Goal: Task Accomplishment & Management: Manage account settings

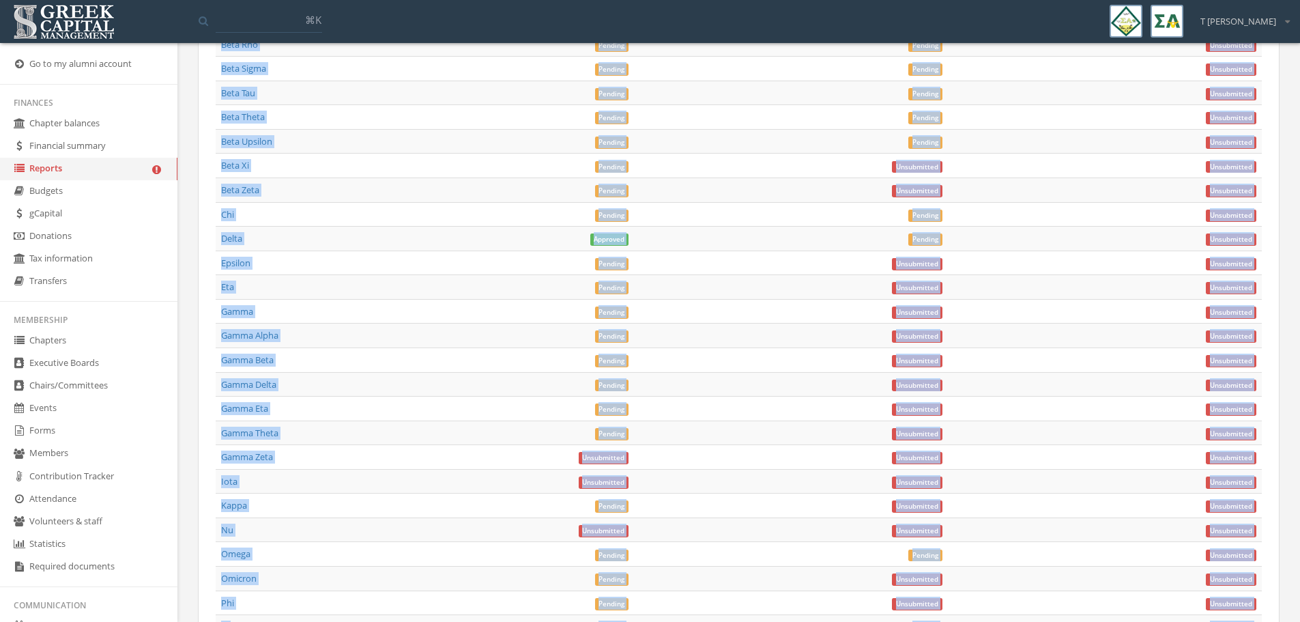
scroll to position [6200, 0]
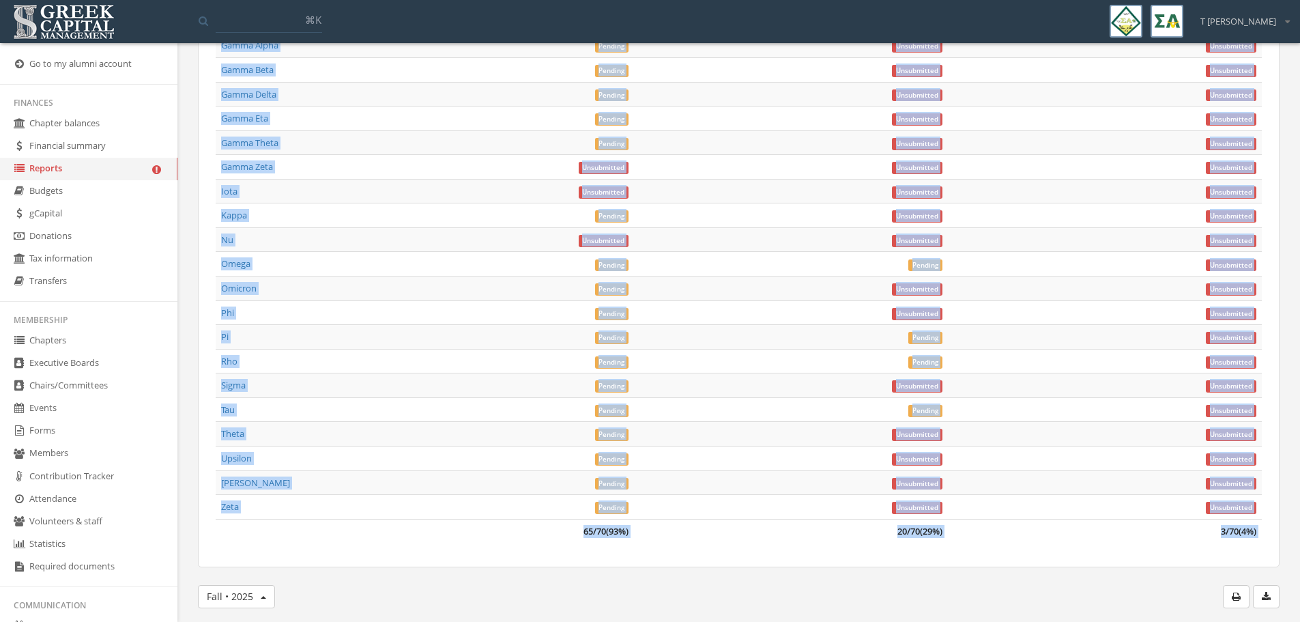
drag, startPoint x: 196, startPoint y: 373, endPoint x: 962, endPoint y: 607, distance: 801.2
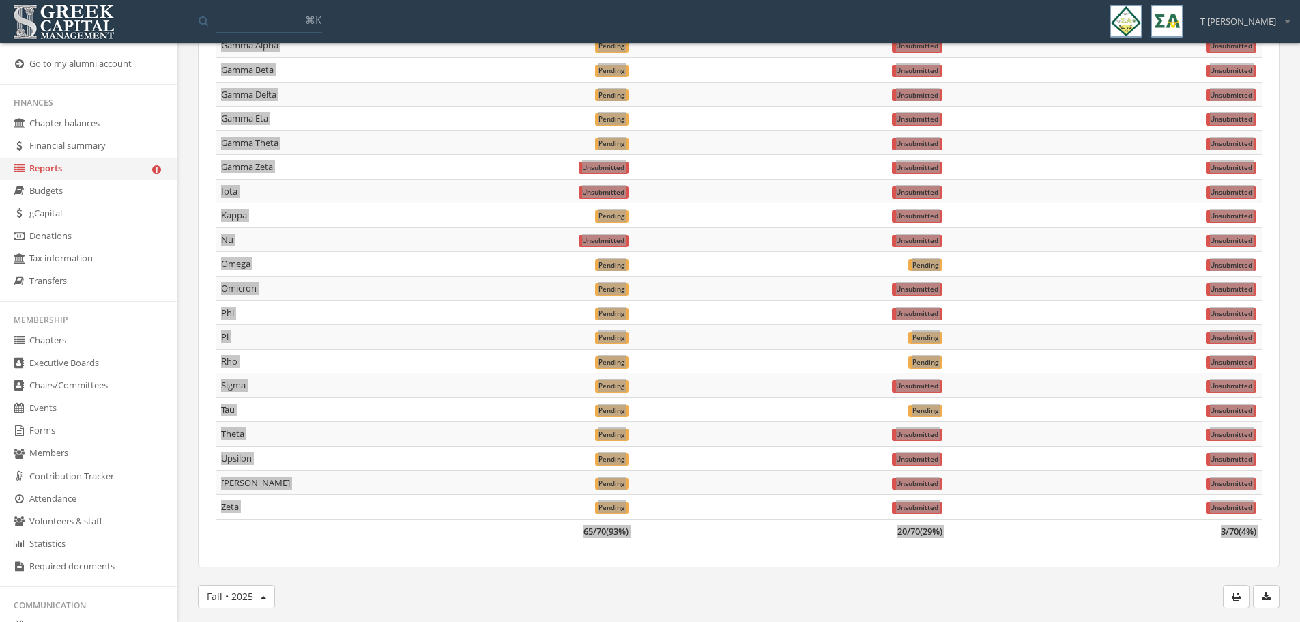
scroll to position [5797, 0]
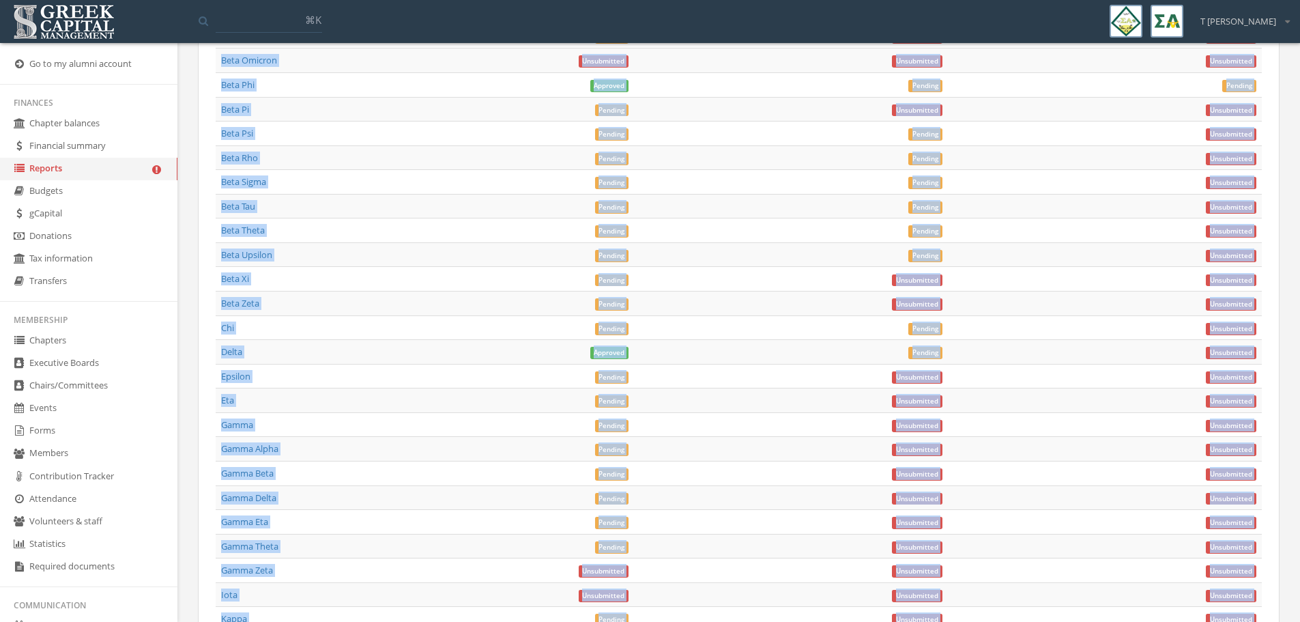
click at [487, 422] on td "Pending" at bounding box center [477, 424] width 314 height 25
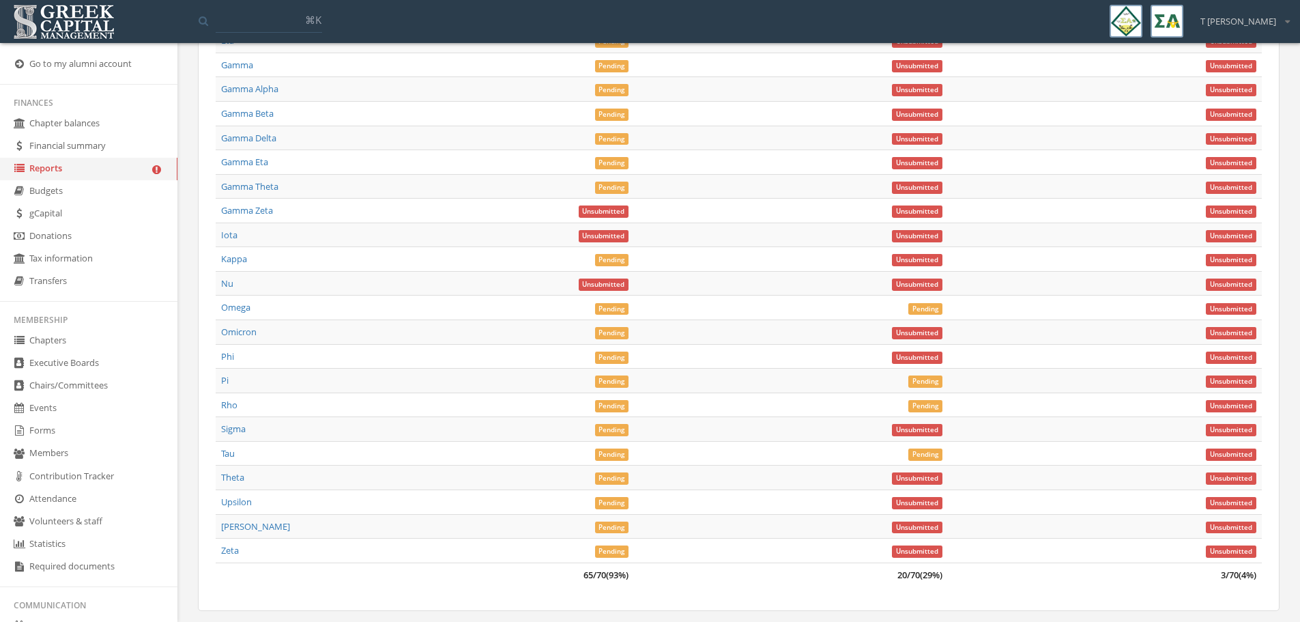
scroll to position [6200, 0]
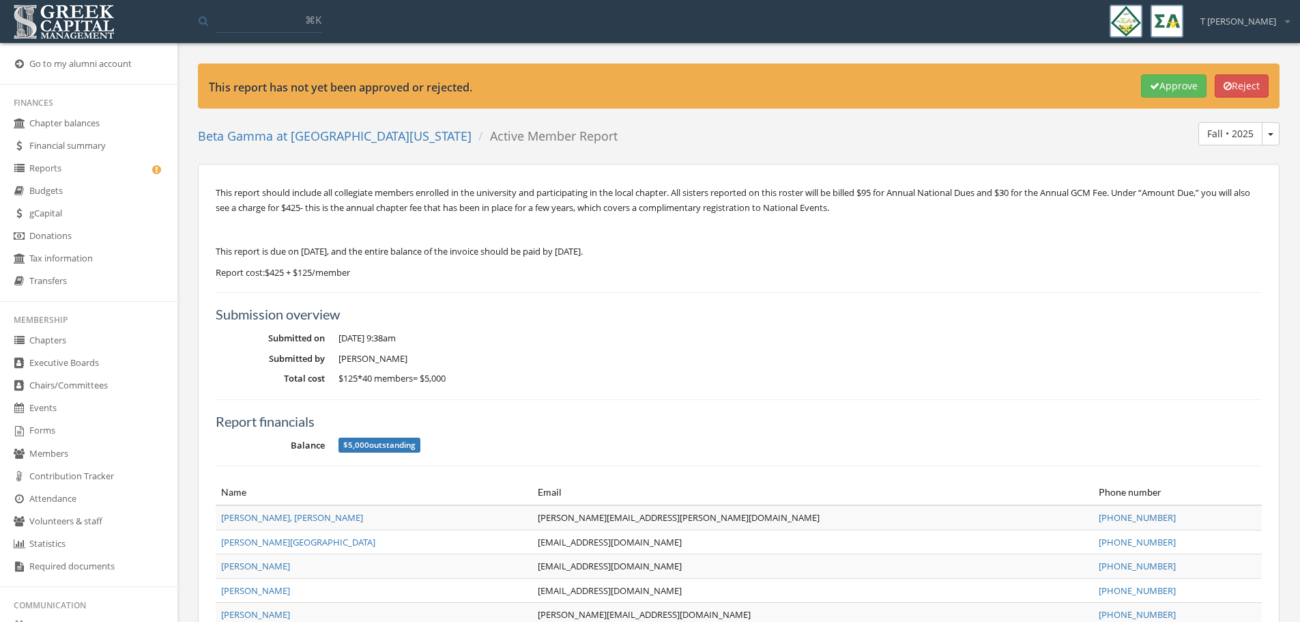
click at [862, 415] on h5 "Report financials" at bounding box center [739, 420] width 1046 height 15
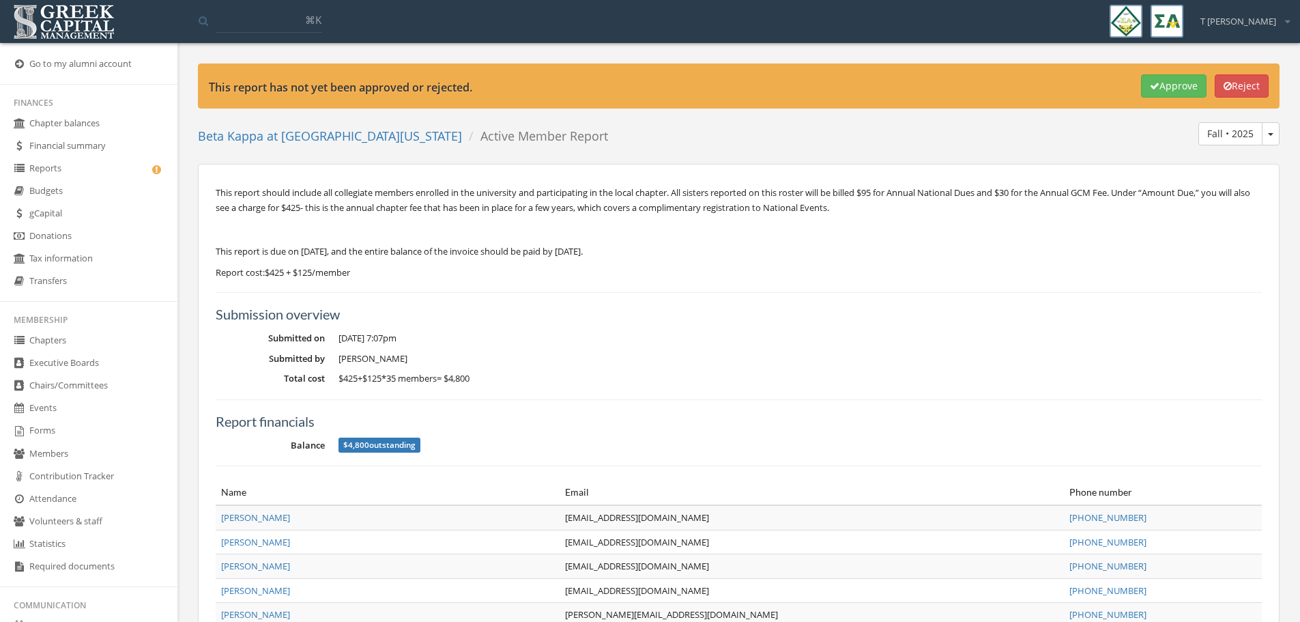
click at [912, 400] on div "Report financials Balance $4,800 outstanding" at bounding box center [739, 425] width 1046 height 53
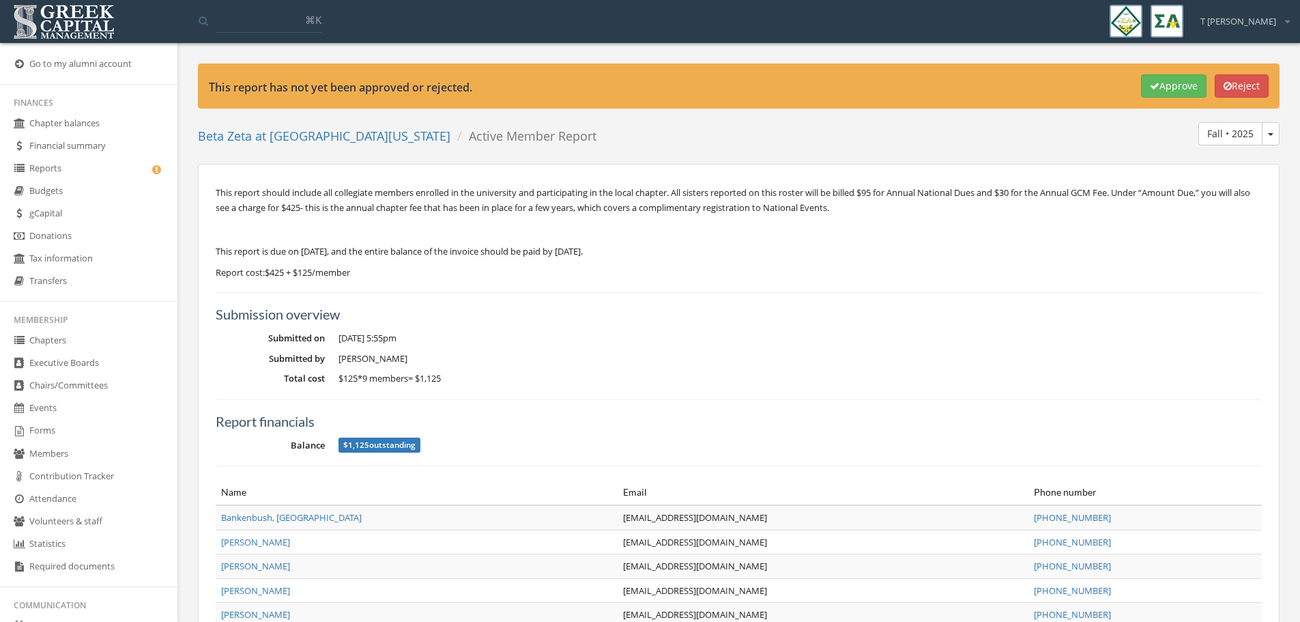
click at [860, 323] on div "Submission overview Submitted on Sep 3, 2025 at 5:55pm Submitted by Gina Sokup …" at bounding box center [739, 618] width 1046 height 624
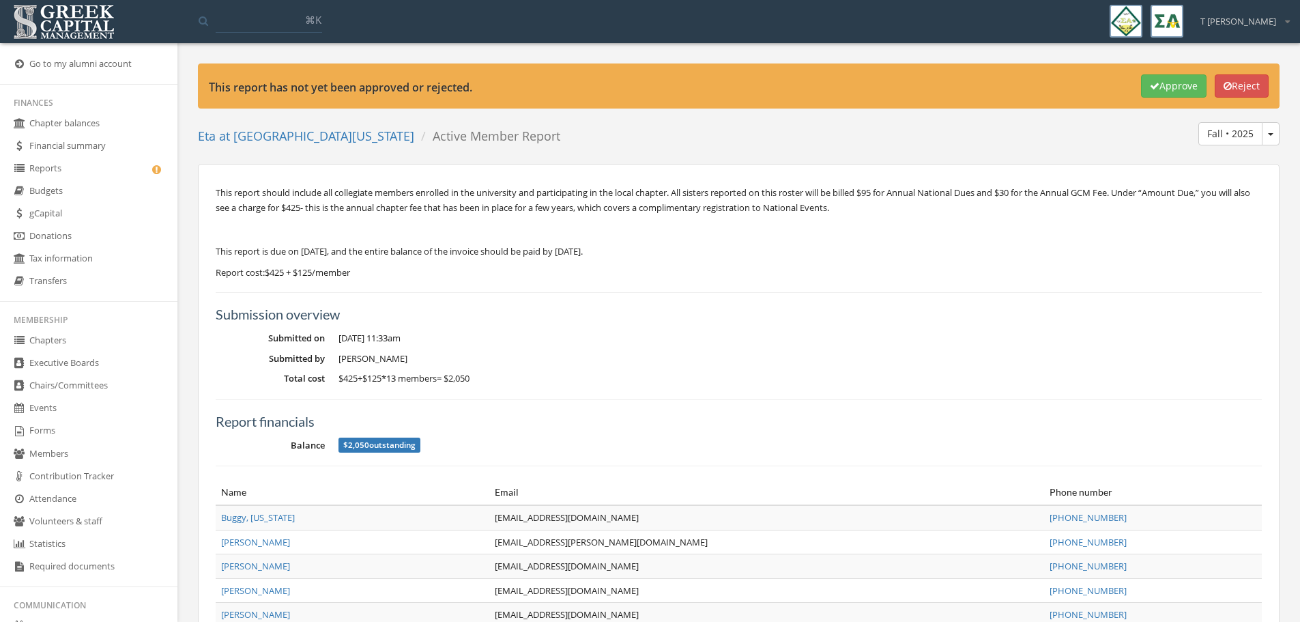
click at [787, 405] on div "Report financials Balance $2,050 outstanding" at bounding box center [739, 425] width 1046 height 53
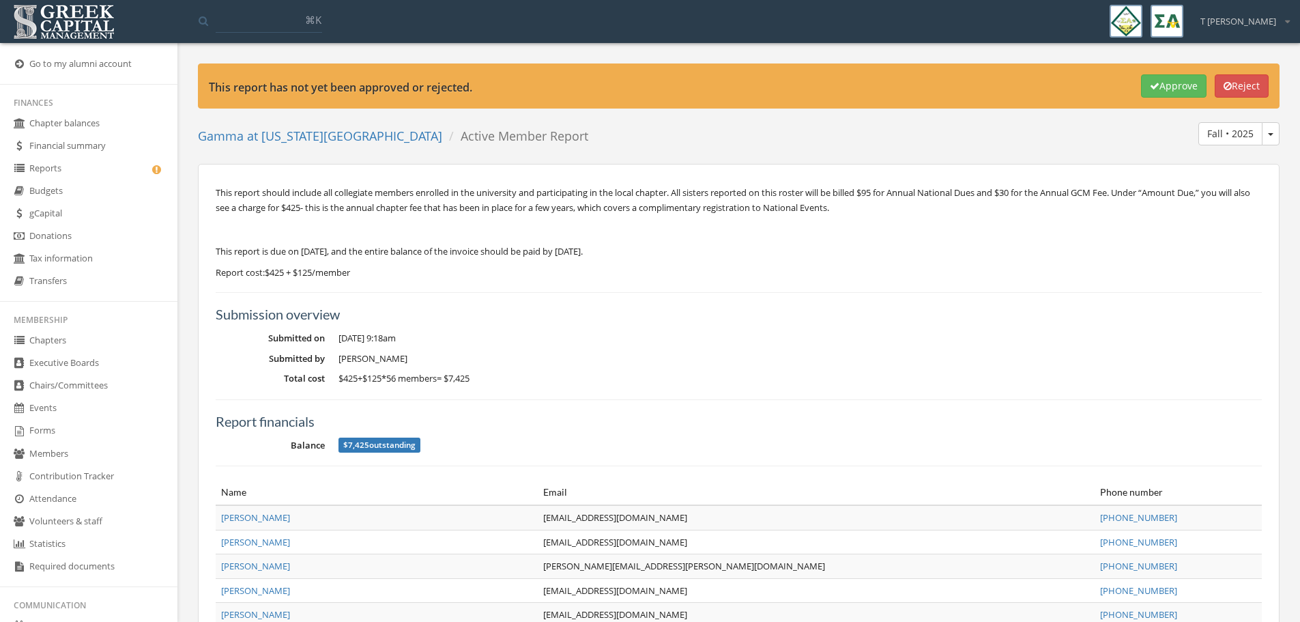
click at [800, 345] on dd "[DATE] 9:18am" at bounding box center [799, 339] width 923 height 14
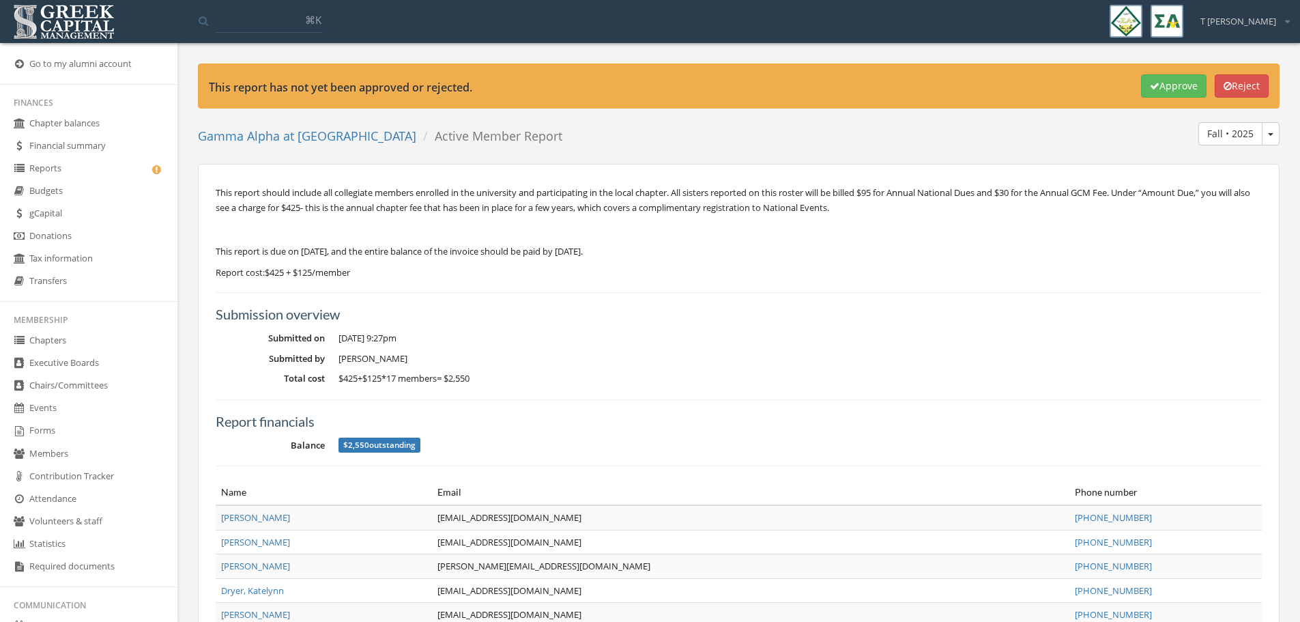
click at [753, 345] on dl "Submitted on Sep 29, 2025 at 9:27pm Submitted by Morgan Evans Total cost $425 +…" at bounding box center [739, 359] width 1046 height 54
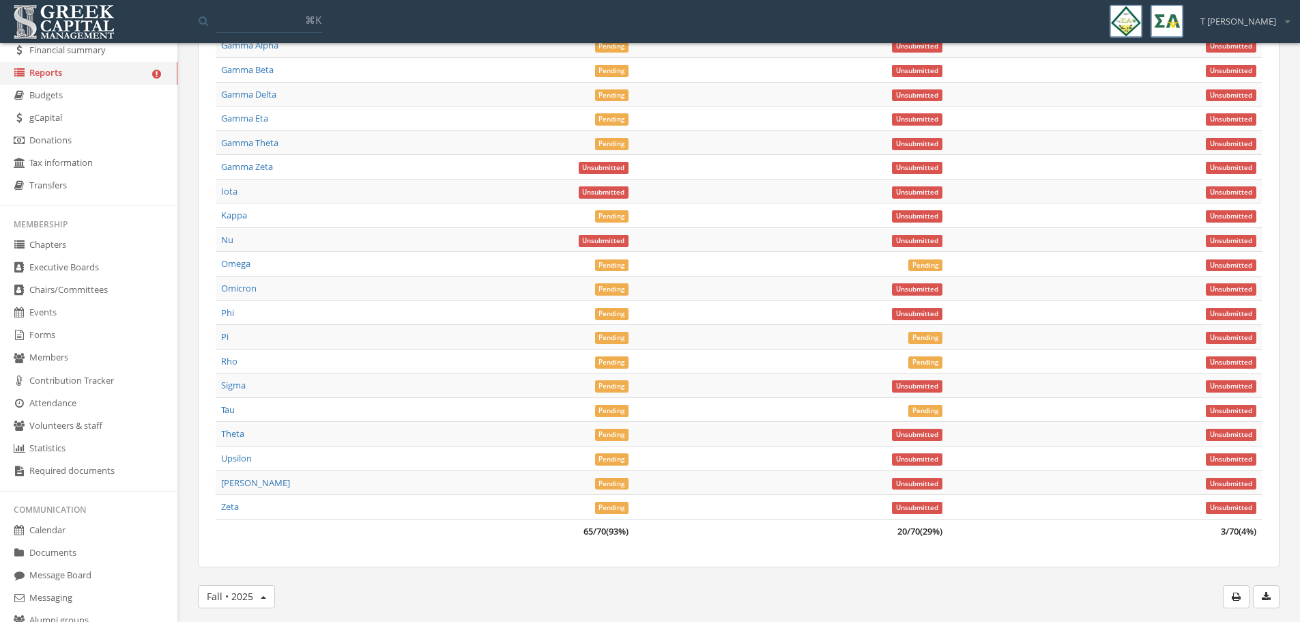
scroll to position [216, 0]
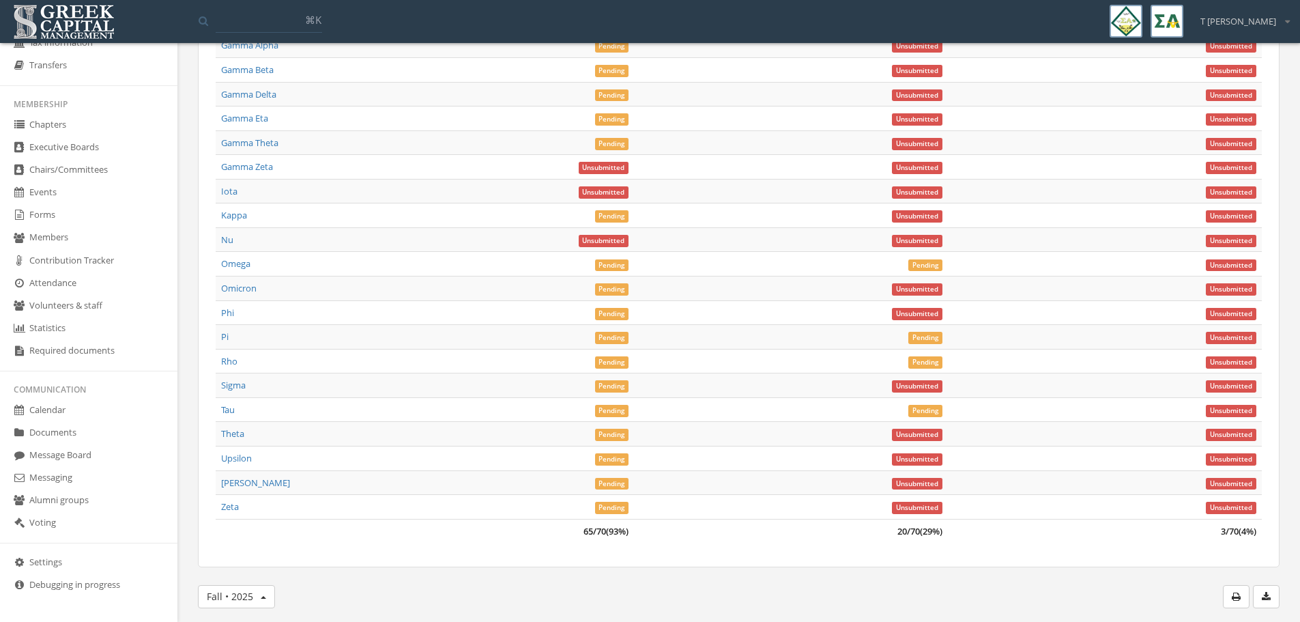
click at [61, 220] on link "Forms" at bounding box center [88, 215] width 177 height 23
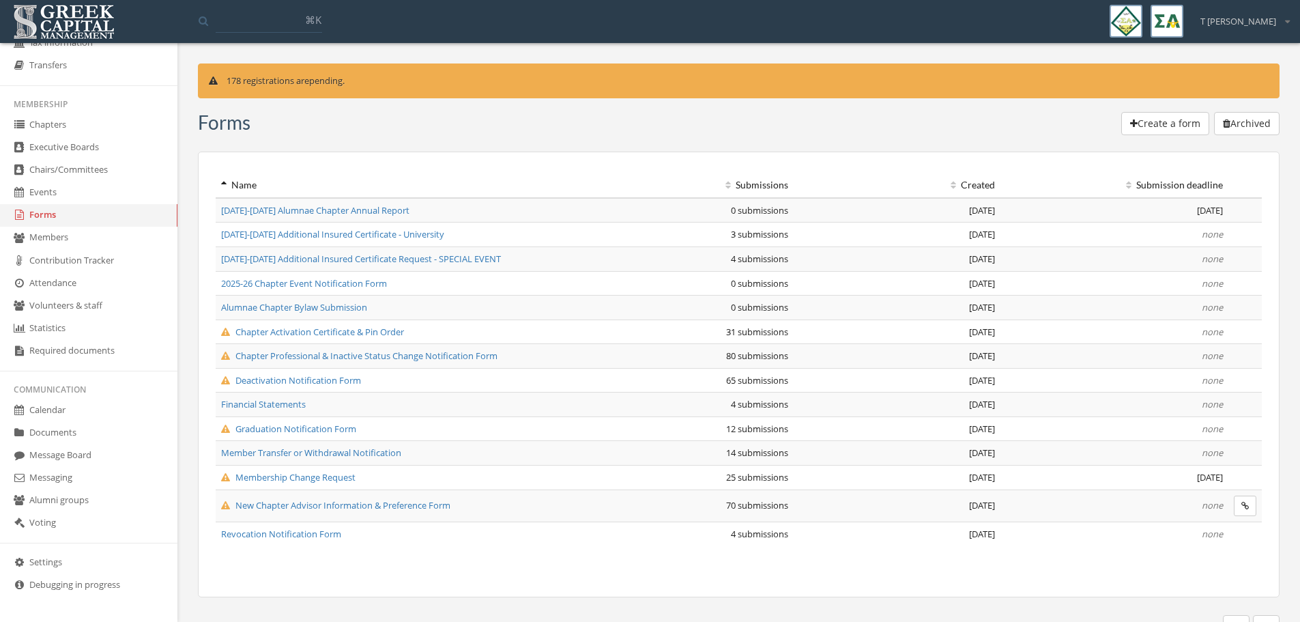
click at [301, 377] on span "Deactivation Notification Form" at bounding box center [291, 380] width 140 height 12
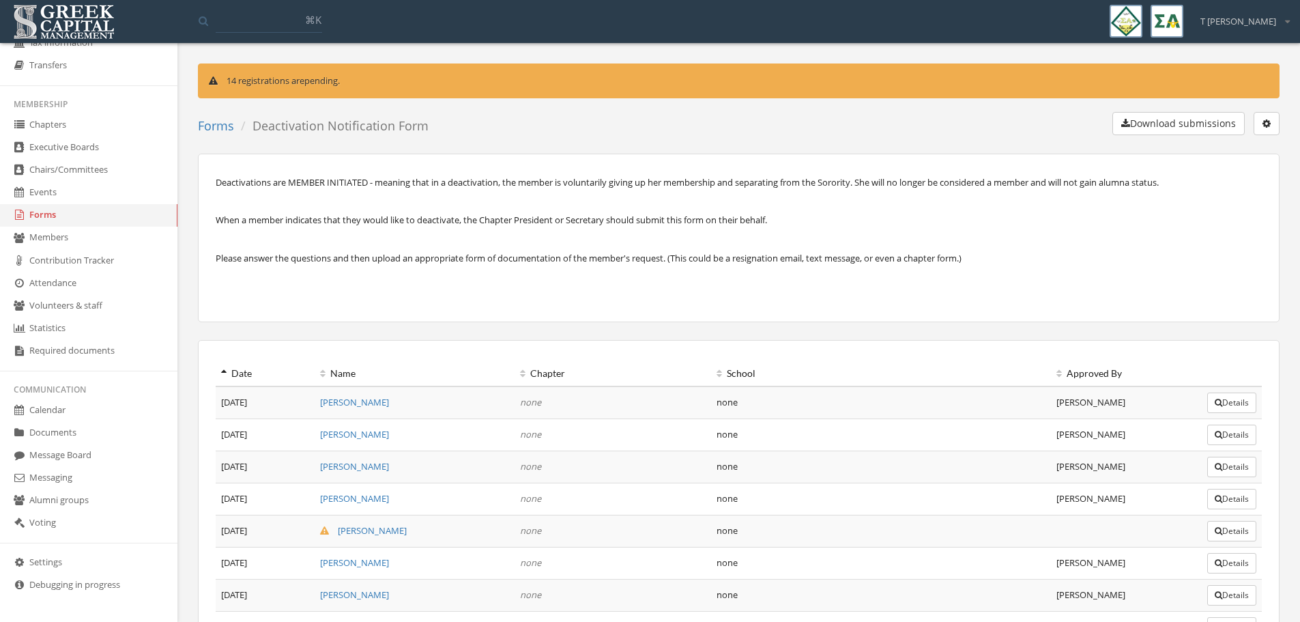
click at [1221, 122] on button "Download submissions" at bounding box center [1178, 123] width 132 height 23
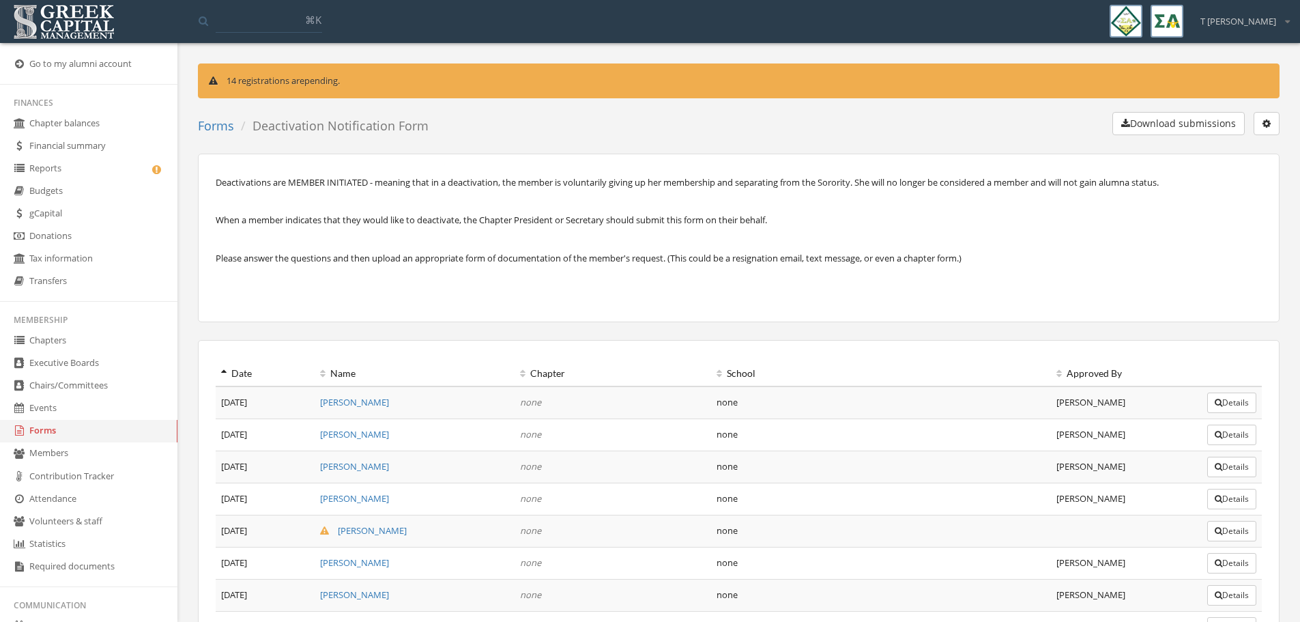
click at [59, 163] on link "Reports" at bounding box center [88, 169] width 177 height 23
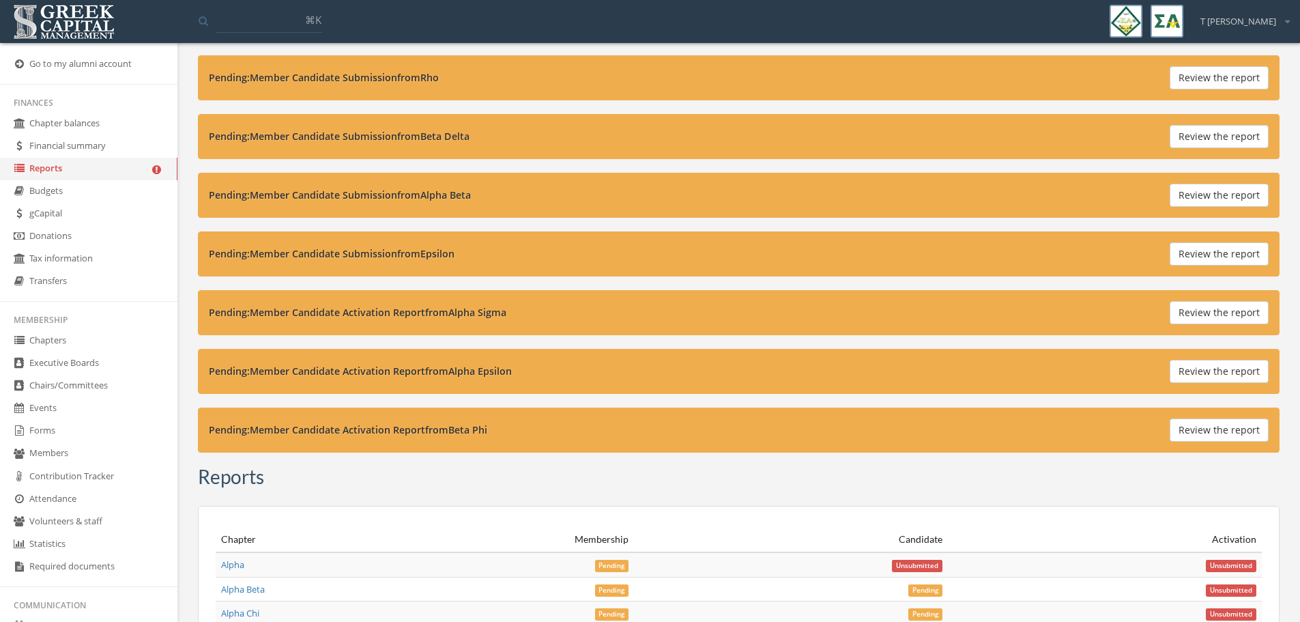
scroll to position [4844, 0]
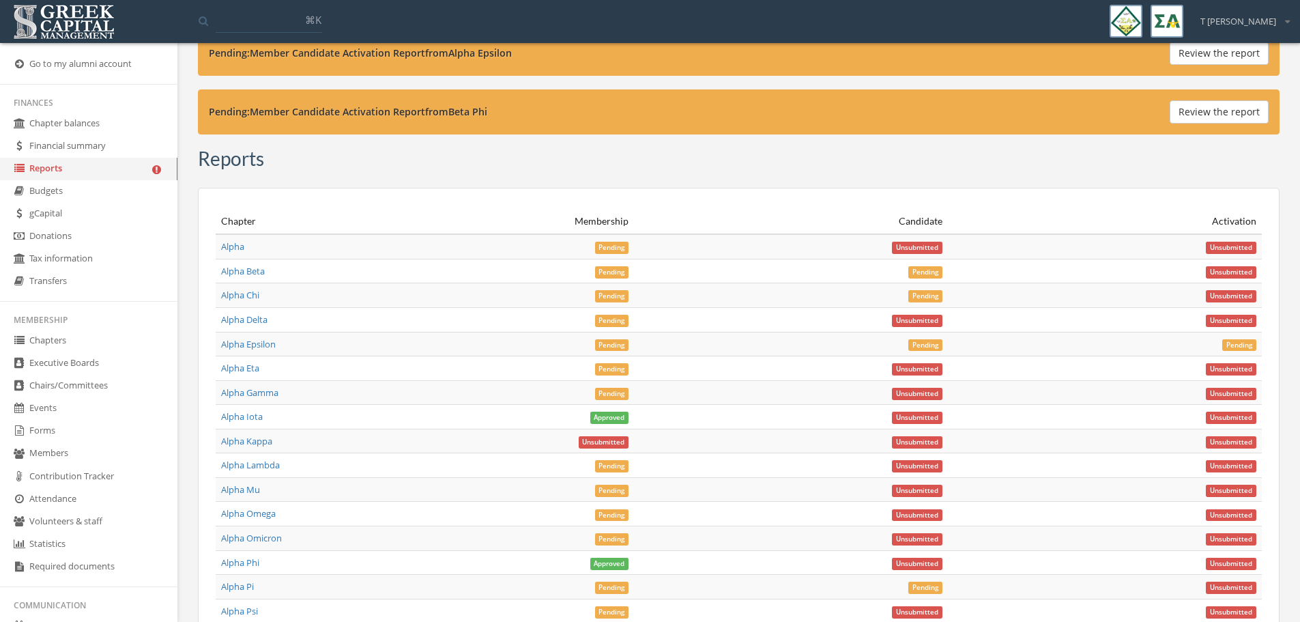
click at [609, 245] on span "Pending" at bounding box center [612, 248] width 34 height 12
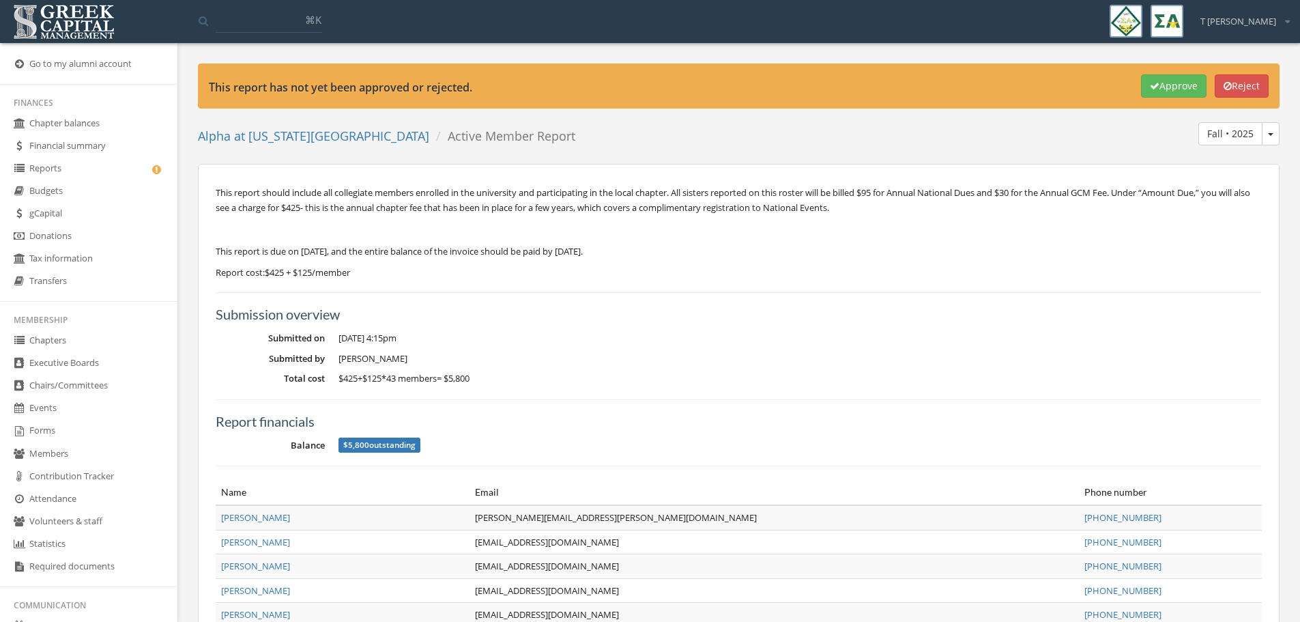
click at [1171, 86] on button "Approve" at bounding box center [1174, 85] width 66 height 23
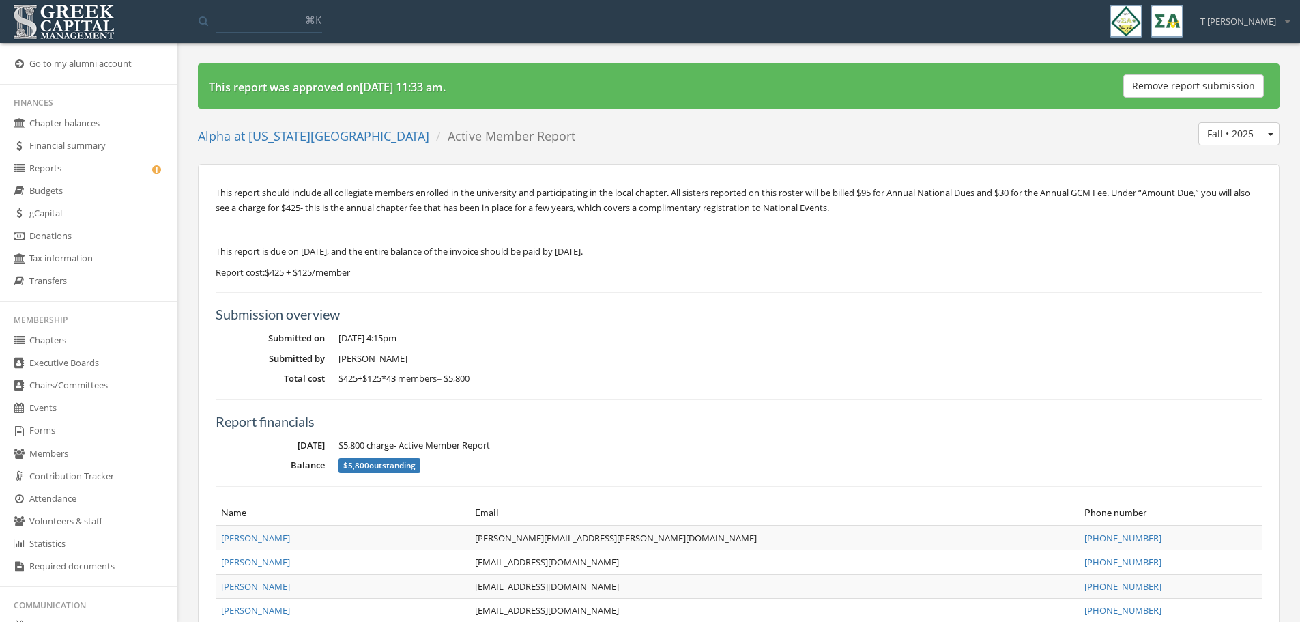
click at [55, 165] on link "Reports" at bounding box center [88, 169] width 177 height 23
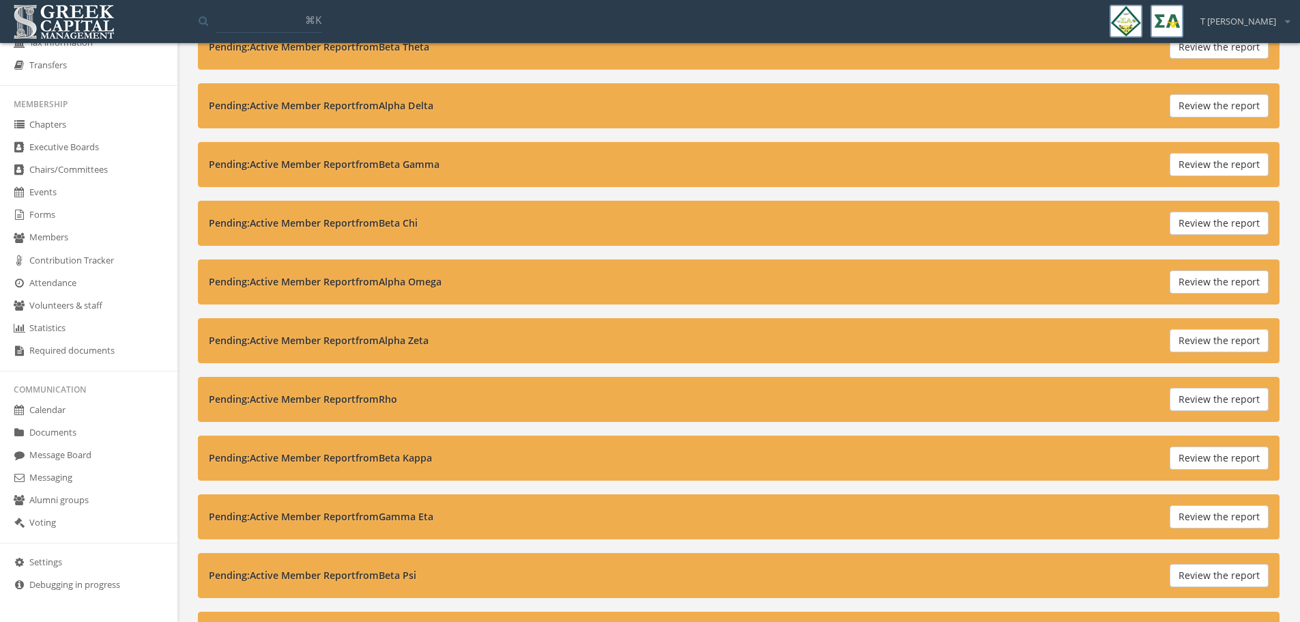
scroll to position [478, 0]
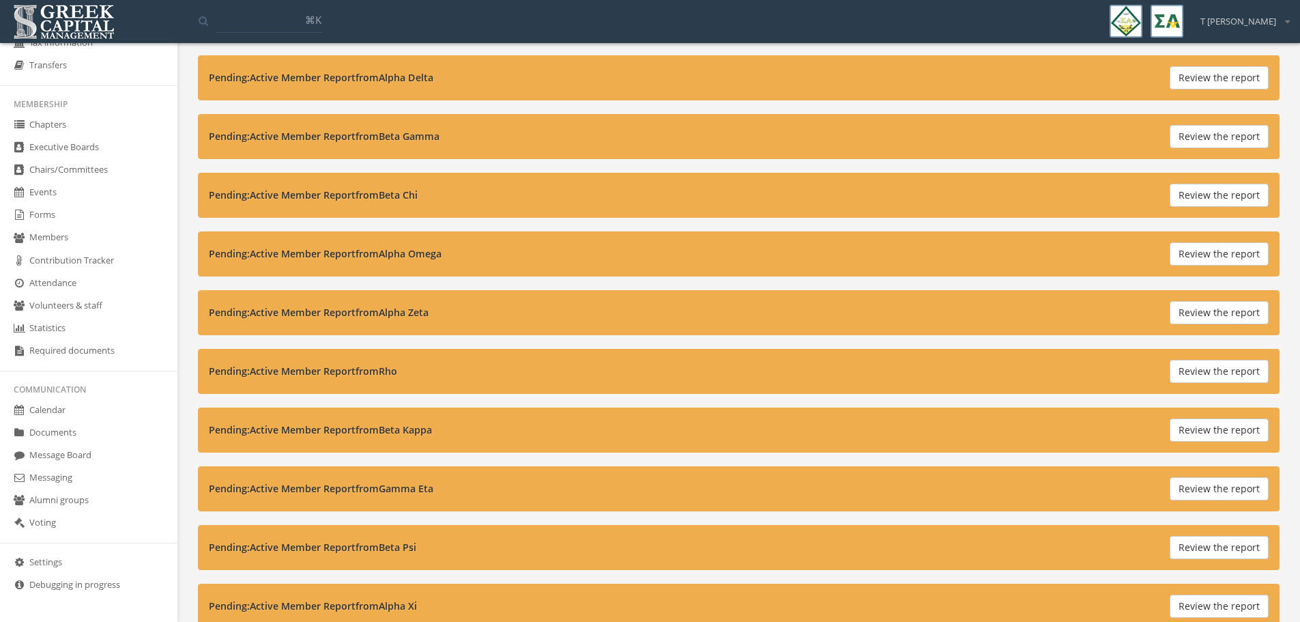
click at [52, 214] on link "Forms" at bounding box center [88, 215] width 177 height 23
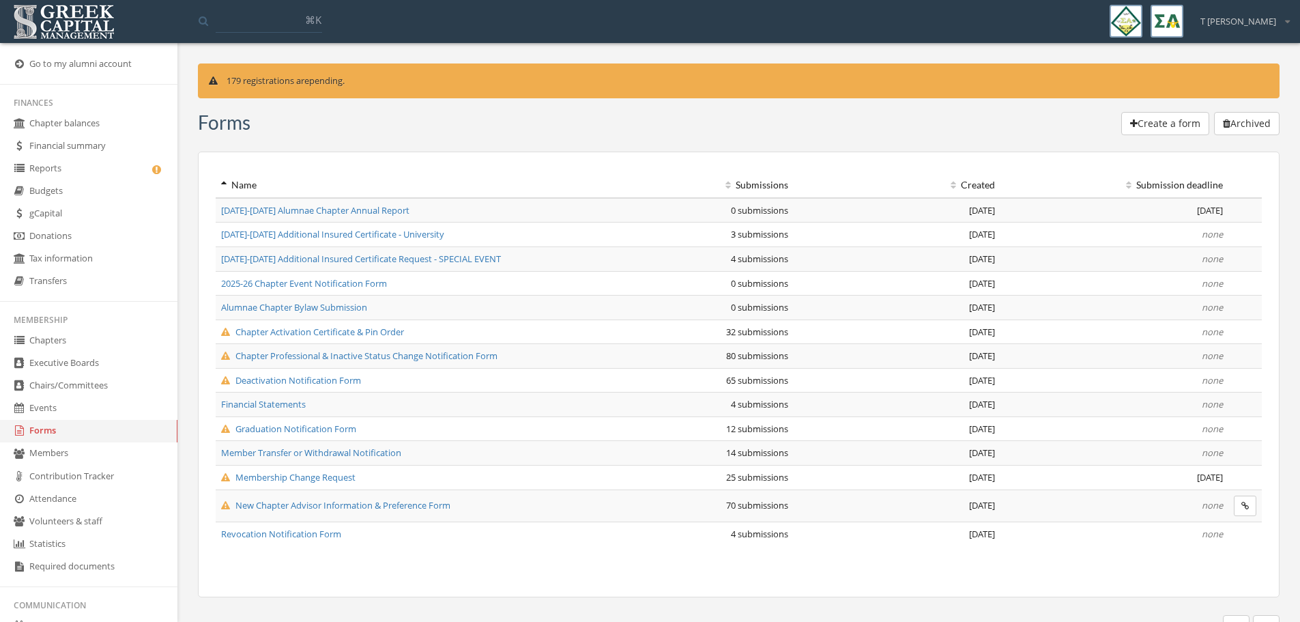
click at [67, 169] on link "Reports" at bounding box center [88, 169] width 177 height 23
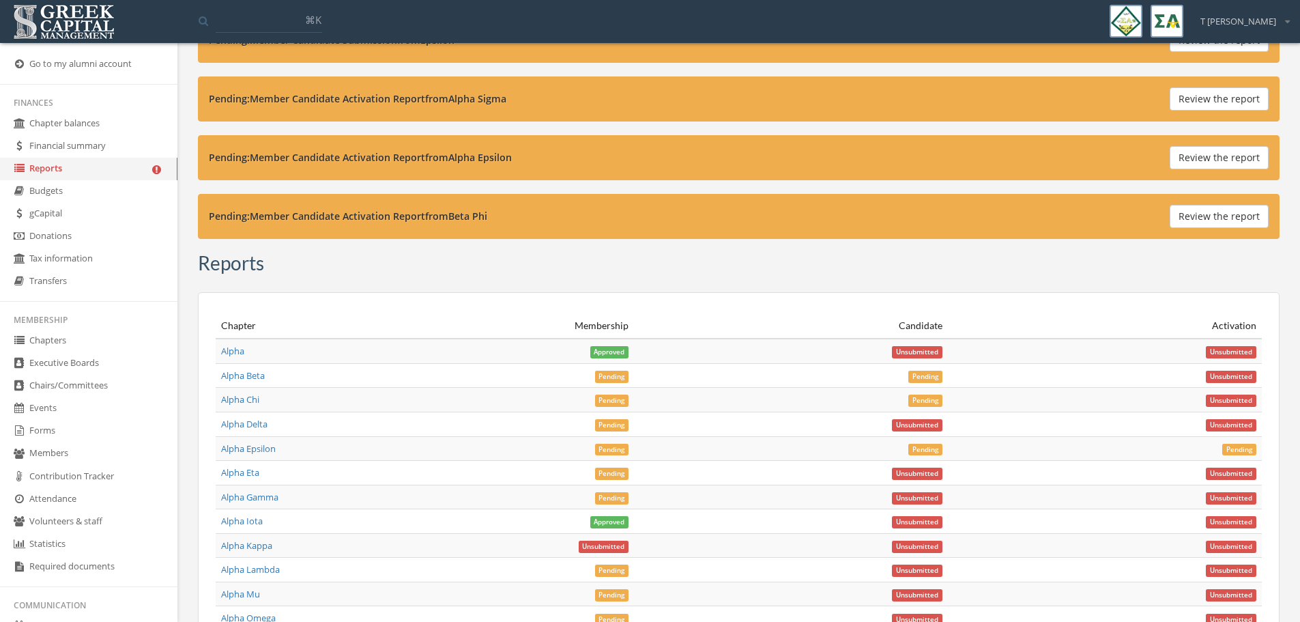
scroll to position [4657, 0]
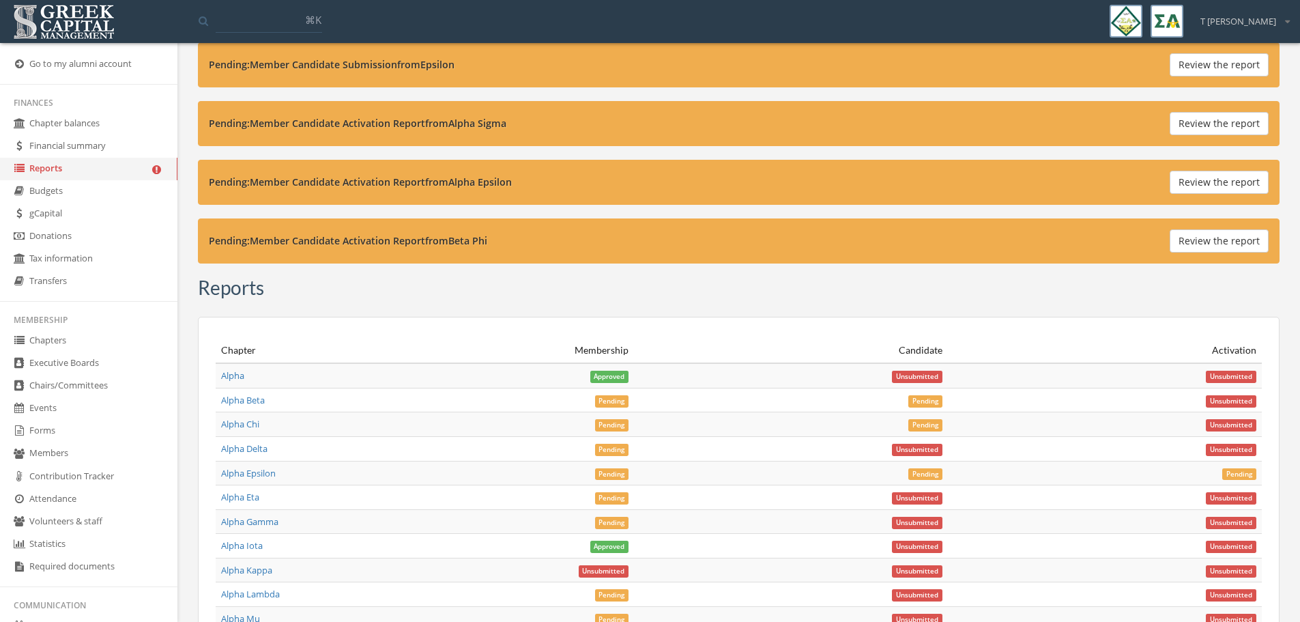
click at [607, 401] on span "Pending" at bounding box center [612, 401] width 34 height 12
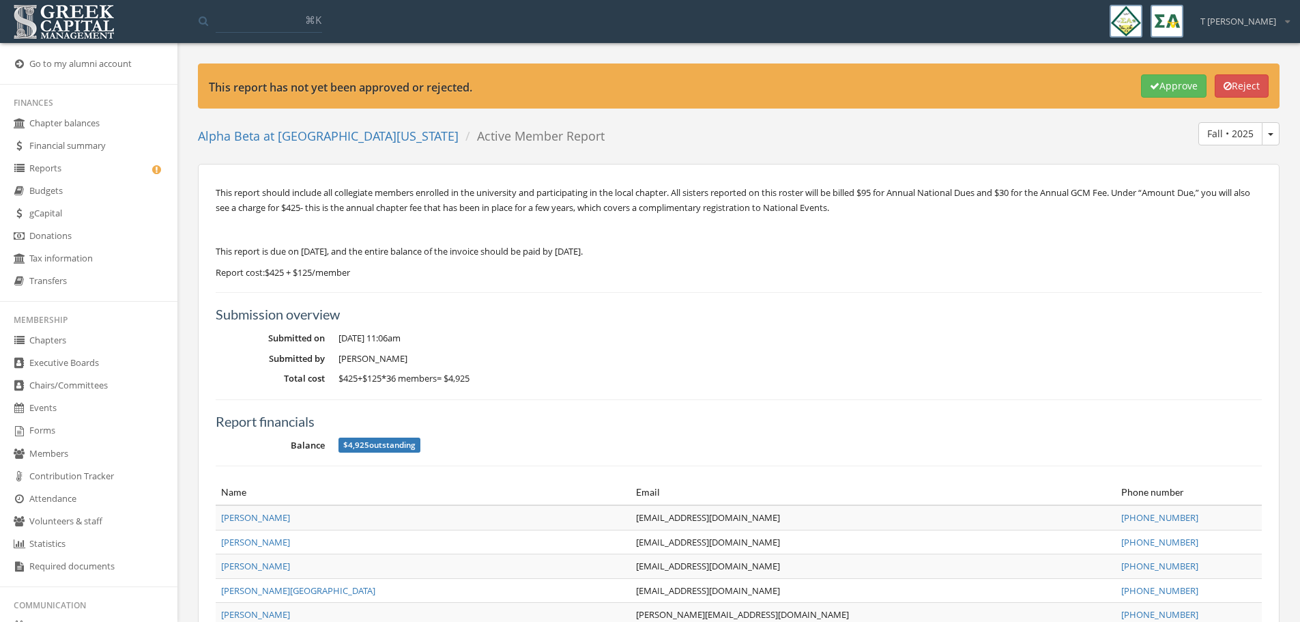
click at [1259, 82] on button "Reject" at bounding box center [1242, 85] width 54 height 23
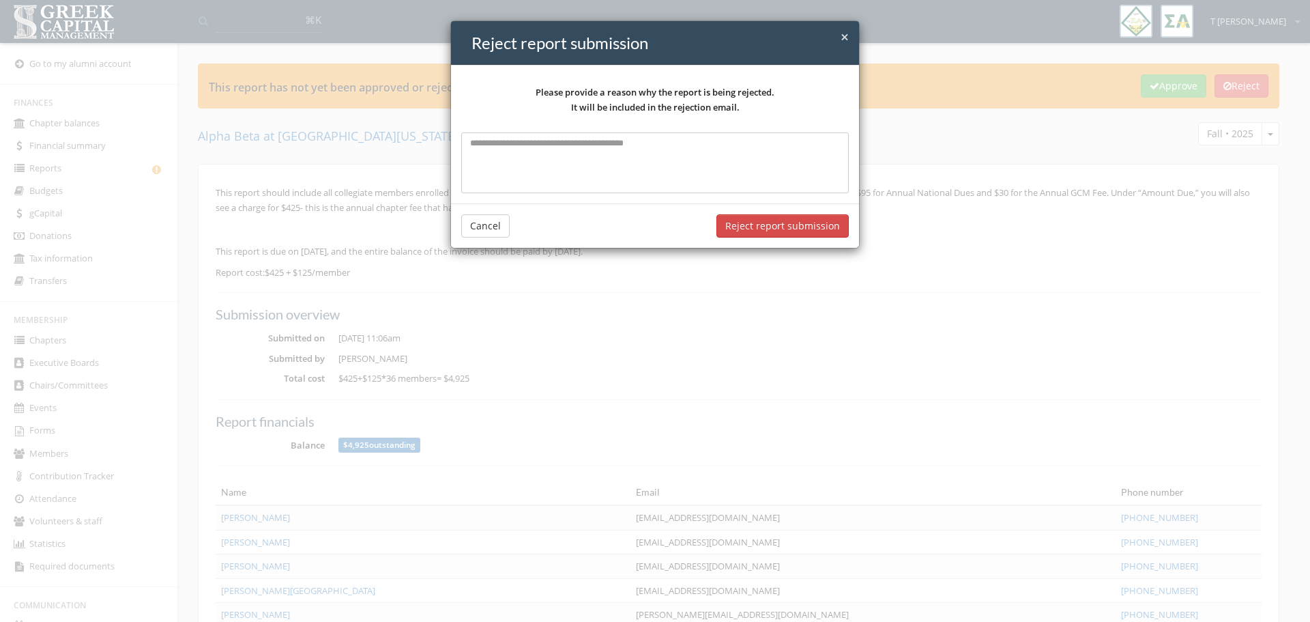
click at [583, 144] on textarea at bounding box center [655, 162] width 388 height 60
drag, startPoint x: 773, startPoint y: 156, endPoint x: 697, endPoint y: 160, distance: 75.8
click at [697, 160] on textarea "**********" at bounding box center [655, 162] width 388 height 60
drag, startPoint x: 785, startPoint y: 142, endPoint x: 736, endPoint y: 145, distance: 49.2
click at [736, 145] on textarea "**********" at bounding box center [655, 162] width 388 height 60
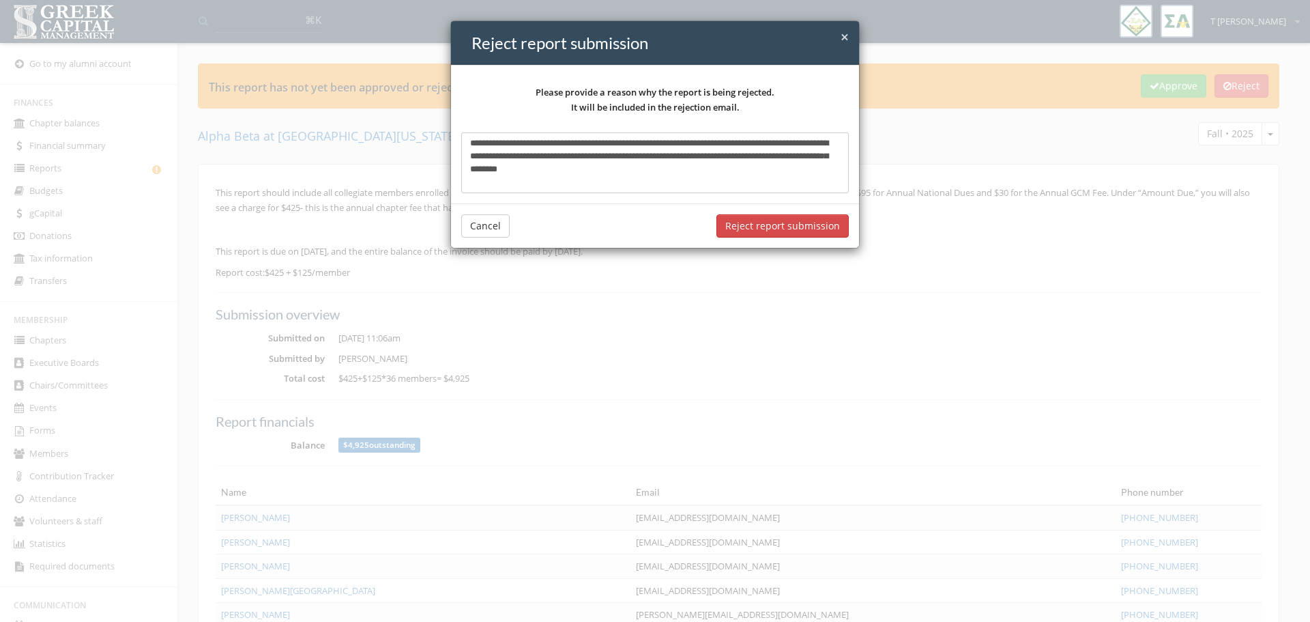
drag, startPoint x: 781, startPoint y: 142, endPoint x: 797, endPoint y: 132, distance: 18.7
click at [766, 141] on textarea "**********" at bounding box center [655, 162] width 388 height 60
drag, startPoint x: 527, startPoint y: 156, endPoint x: 493, endPoint y: 157, distance: 34.1
click at [493, 157] on textarea "**********" at bounding box center [655, 162] width 388 height 60
drag, startPoint x: 543, startPoint y: 154, endPoint x: 519, endPoint y: 154, distance: 24.6
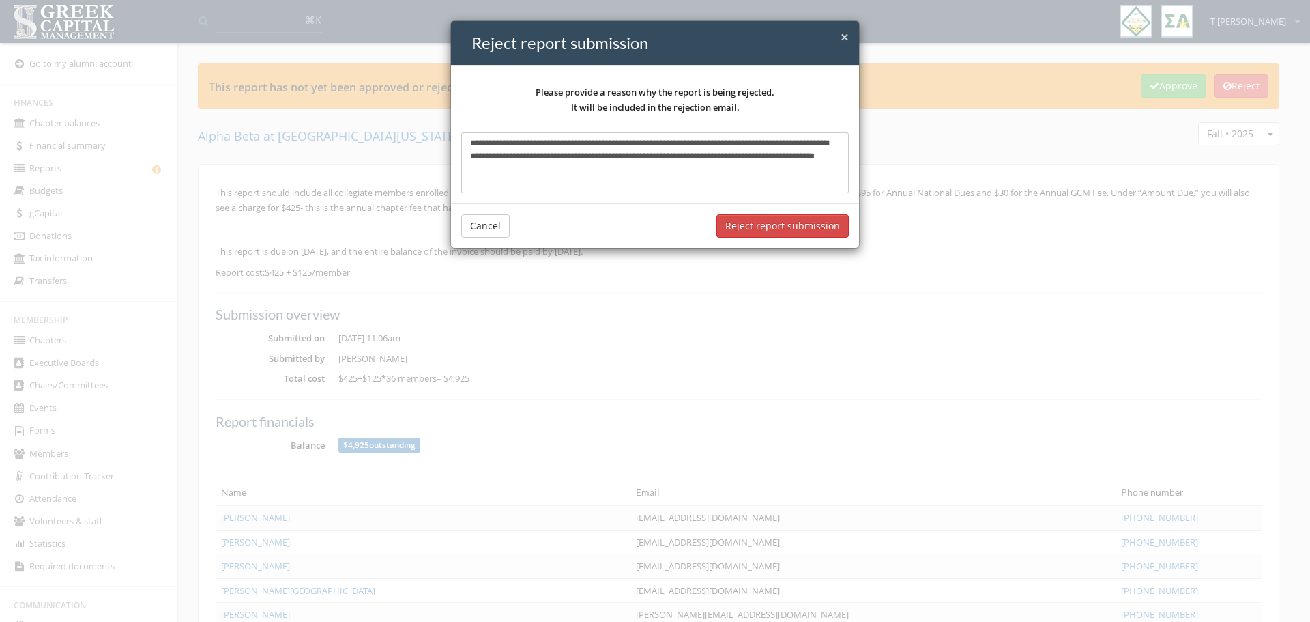
click at [519, 154] on textarea "**********" at bounding box center [655, 162] width 388 height 60
click at [623, 171] on textarea "**********" at bounding box center [655, 162] width 388 height 60
click at [797, 141] on textarea "**********" at bounding box center [655, 162] width 388 height 60
click at [713, 173] on textarea "**********" at bounding box center [655, 162] width 388 height 60
click at [718, 147] on textarea "**********" at bounding box center [655, 162] width 388 height 60
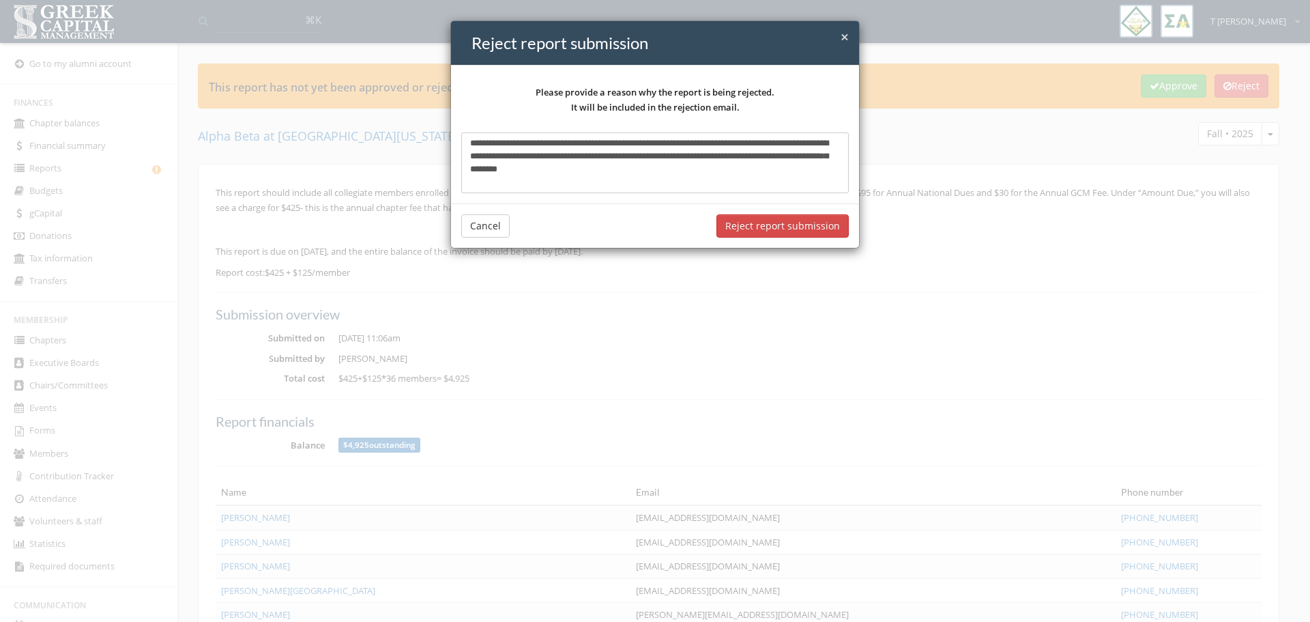
click at [708, 128] on div "**********" at bounding box center [655, 134] width 408 height 137
click at [707, 145] on textarea "**********" at bounding box center [655, 162] width 388 height 60
click at [709, 153] on textarea "**********" at bounding box center [655, 162] width 388 height 60
paste textarea "******"
click at [698, 170] on textarea "**********" at bounding box center [655, 162] width 388 height 60
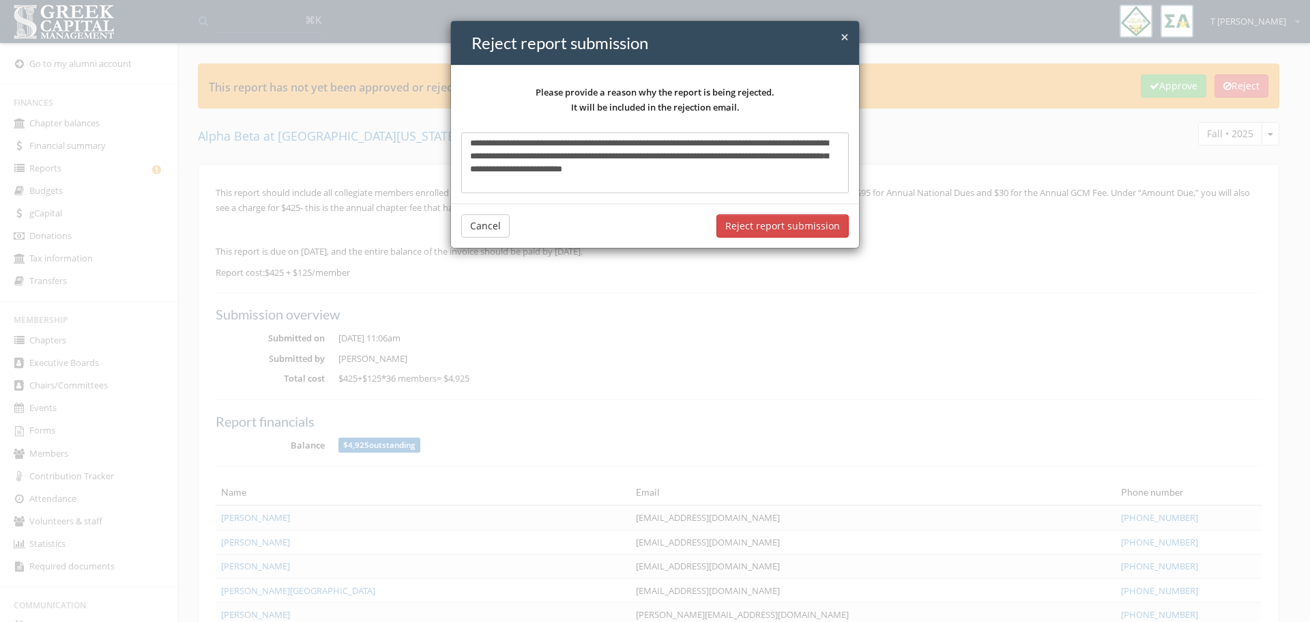
drag, startPoint x: 485, startPoint y: 141, endPoint x: 384, endPoint y: 149, distance: 101.3
click at [384, 149] on div "**********" at bounding box center [655, 311] width 1310 height 622
drag, startPoint x: 713, startPoint y: 141, endPoint x: 725, endPoint y: 136, distance: 12.3
click at [713, 141] on textarea "**********" at bounding box center [655, 162] width 388 height 60
type textarea "**********"
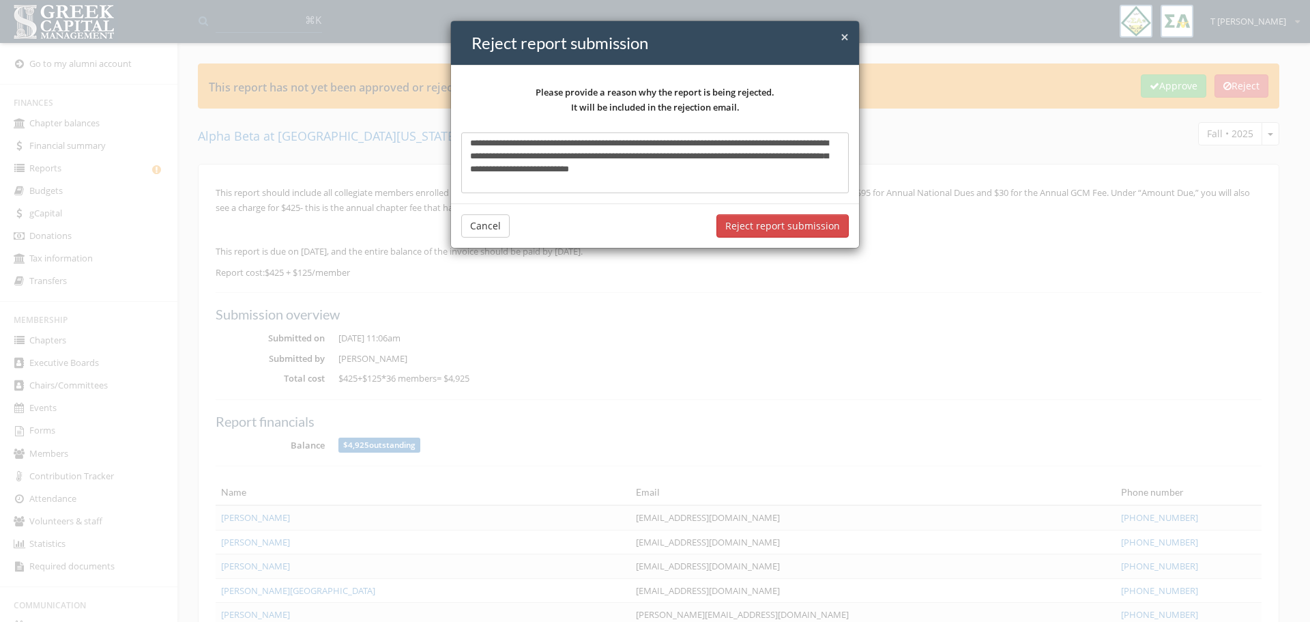
click at [782, 224] on button "Reject report submission" at bounding box center [782, 225] width 132 height 23
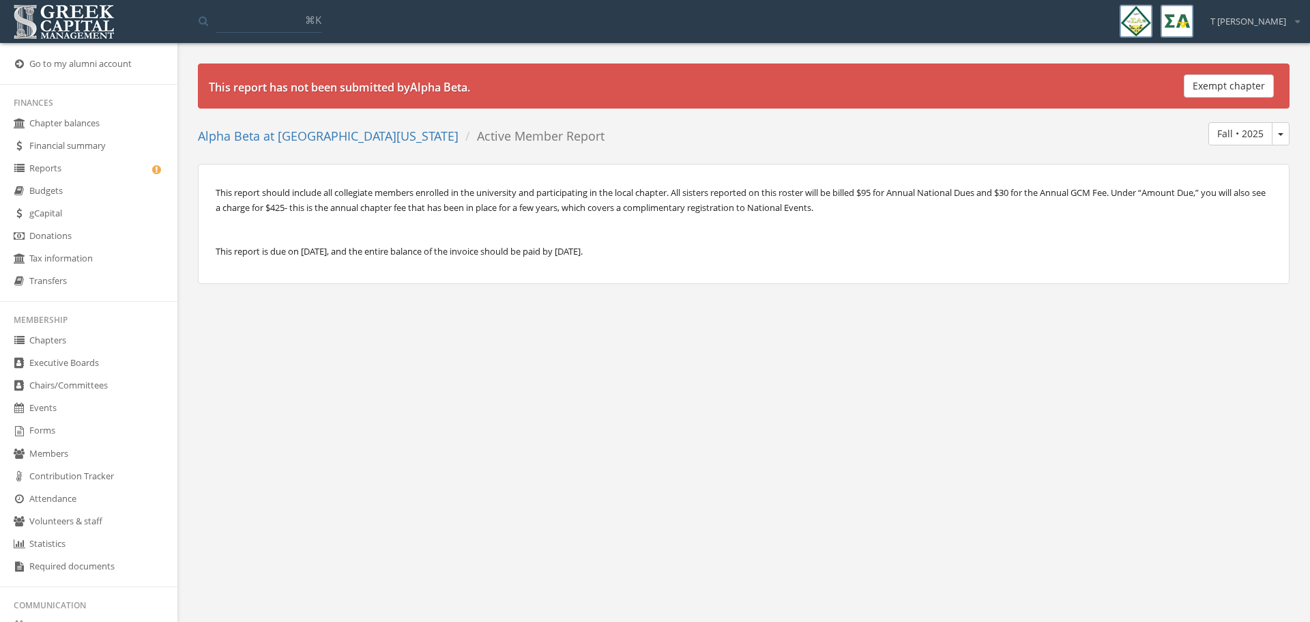
click at [67, 166] on link "Reports" at bounding box center [88, 169] width 177 height 23
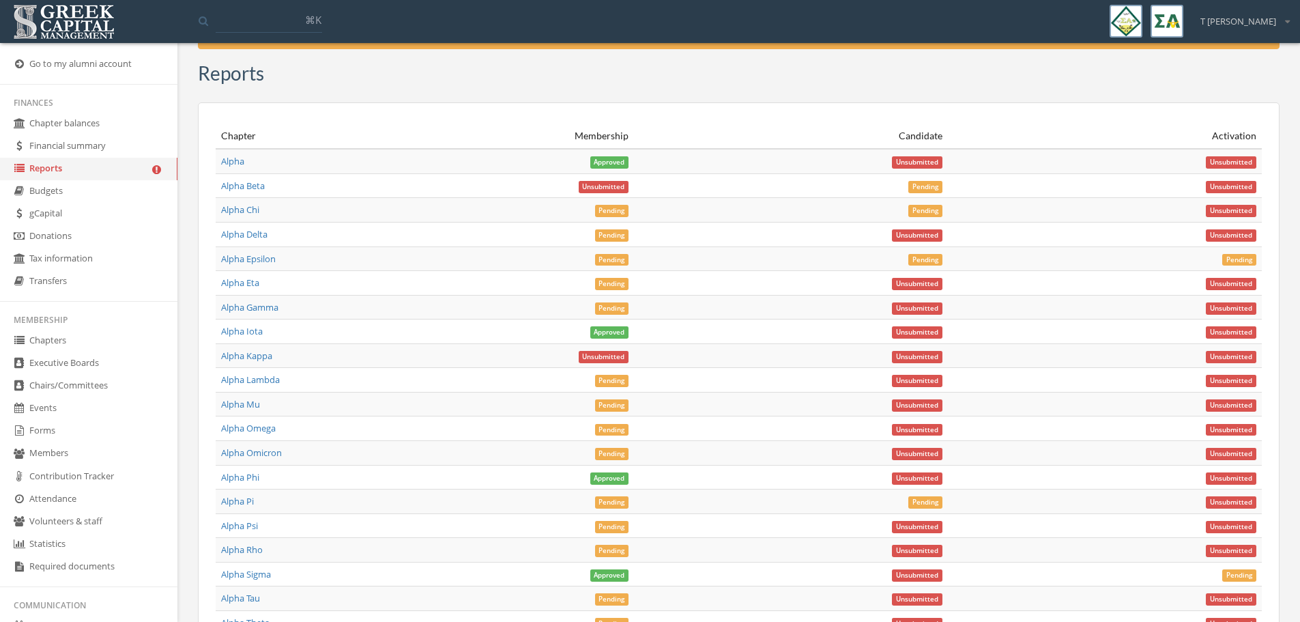
scroll to position [4793, 0]
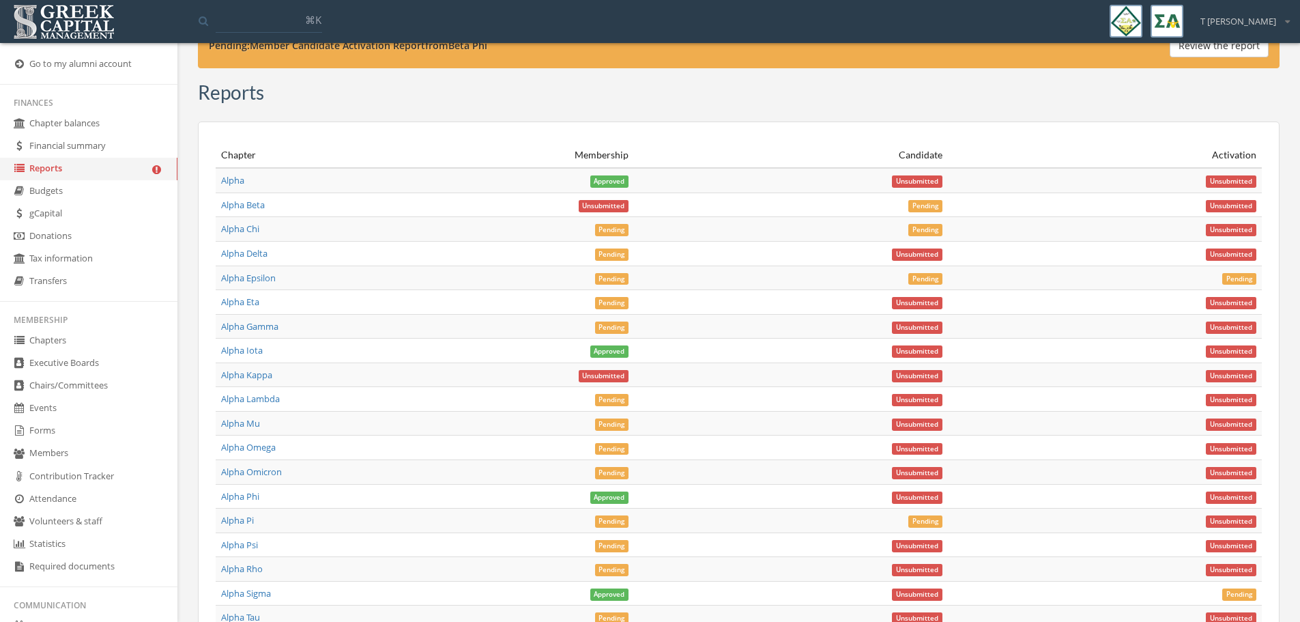
click at [617, 233] on span "Pending" at bounding box center [612, 230] width 34 height 12
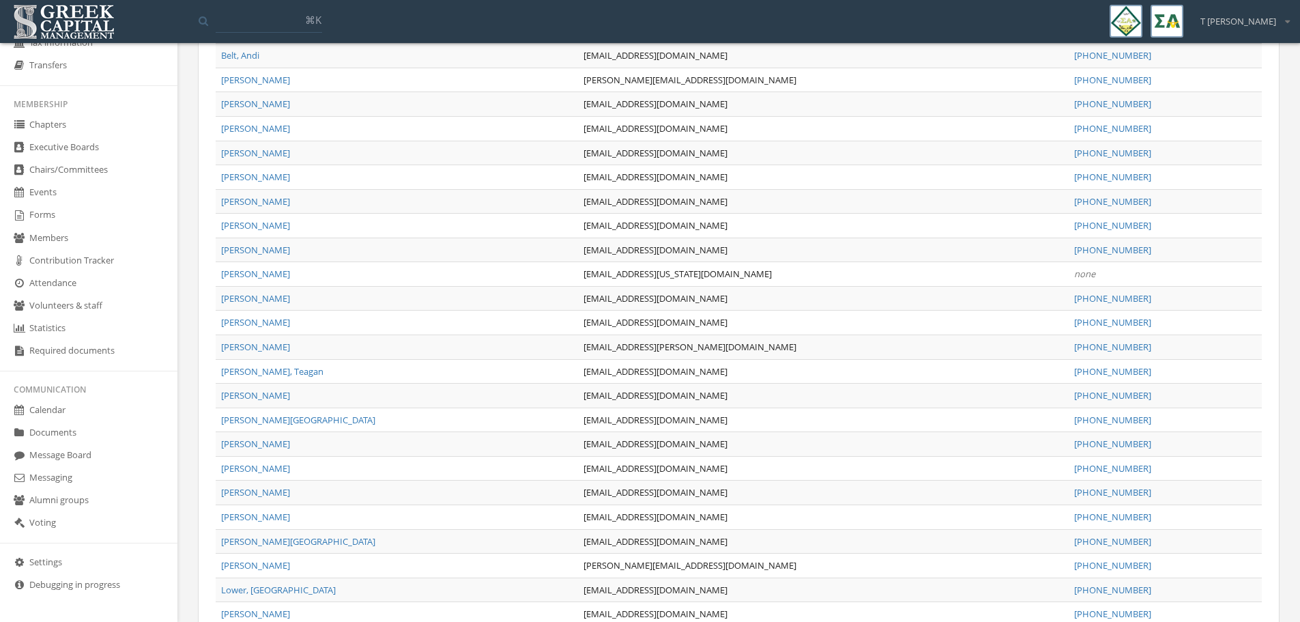
scroll to position [512, 0]
click at [45, 209] on link "Forms" at bounding box center [88, 215] width 177 height 23
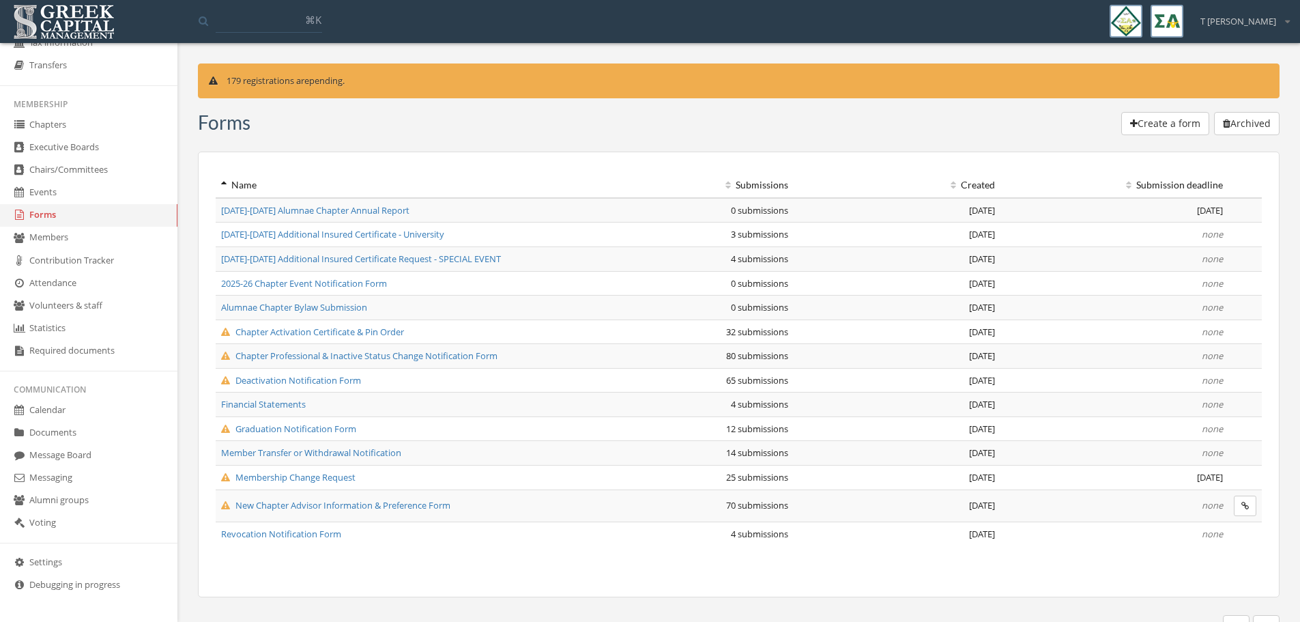
click at [317, 428] on span "Graduation Notification Form" at bounding box center [288, 428] width 135 height 12
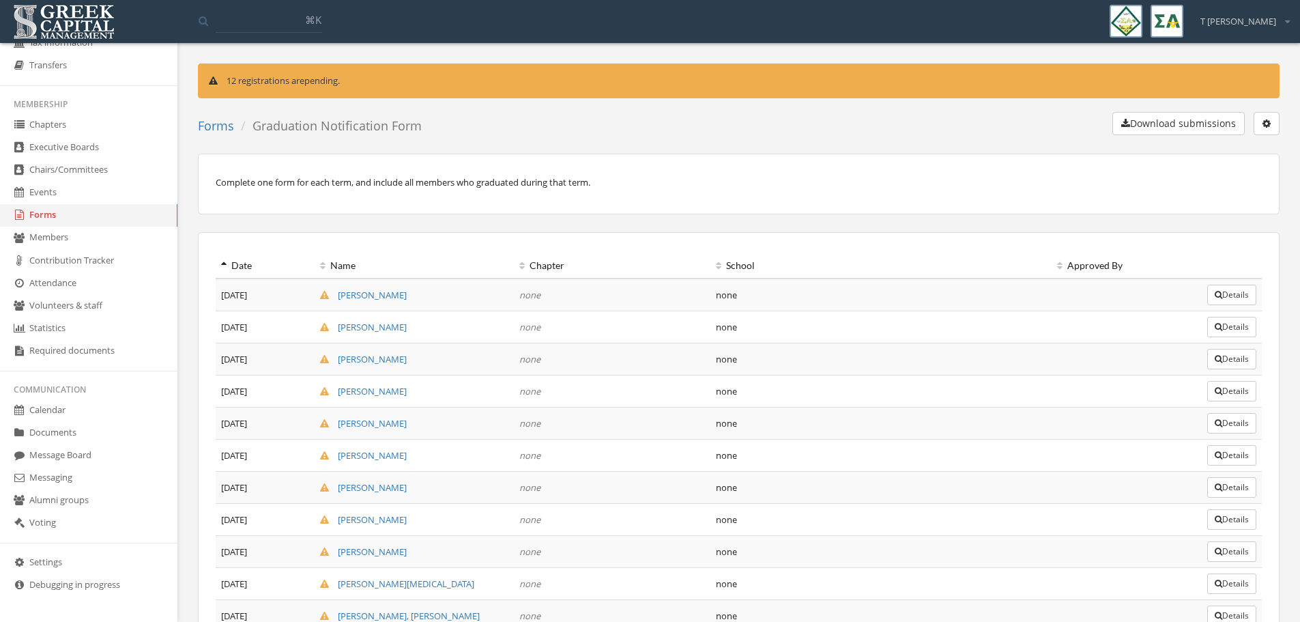
click at [1236, 426] on button "Details" at bounding box center [1231, 423] width 49 height 20
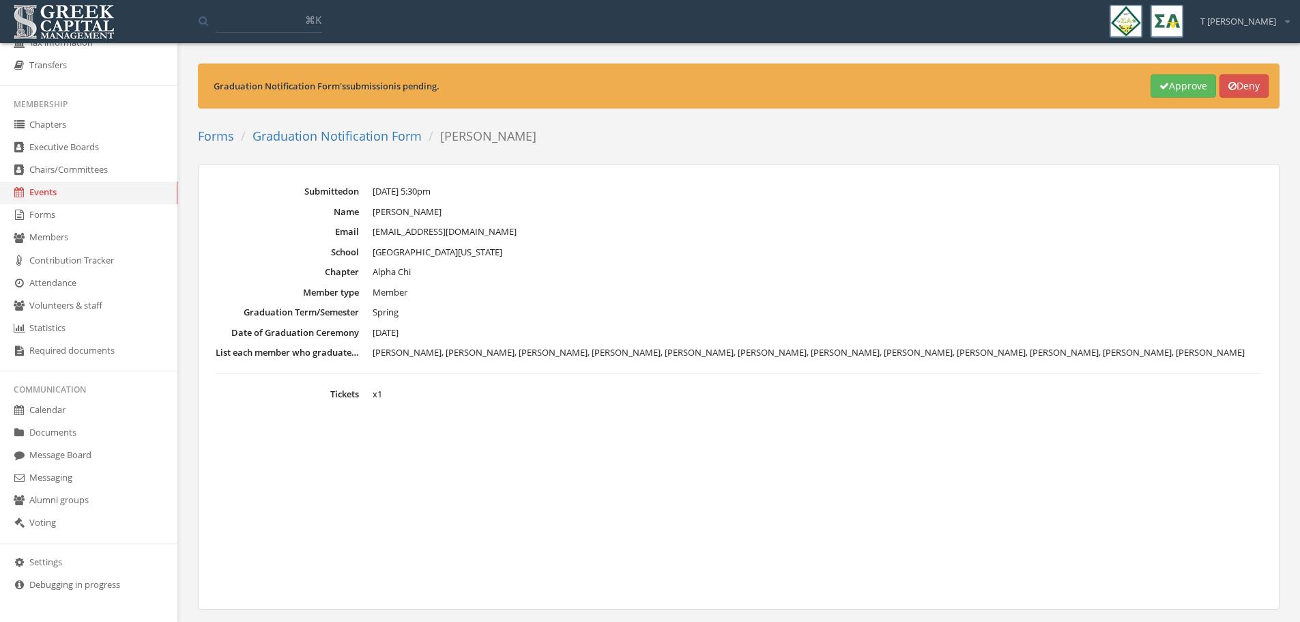
click at [193, 136] on div "Graduation Notification Form 's submission is pending. Approve Deny Forms Gradu…" at bounding box center [739, 356] width 1102 height 587
click at [202, 134] on link "Forms" at bounding box center [216, 136] width 36 height 16
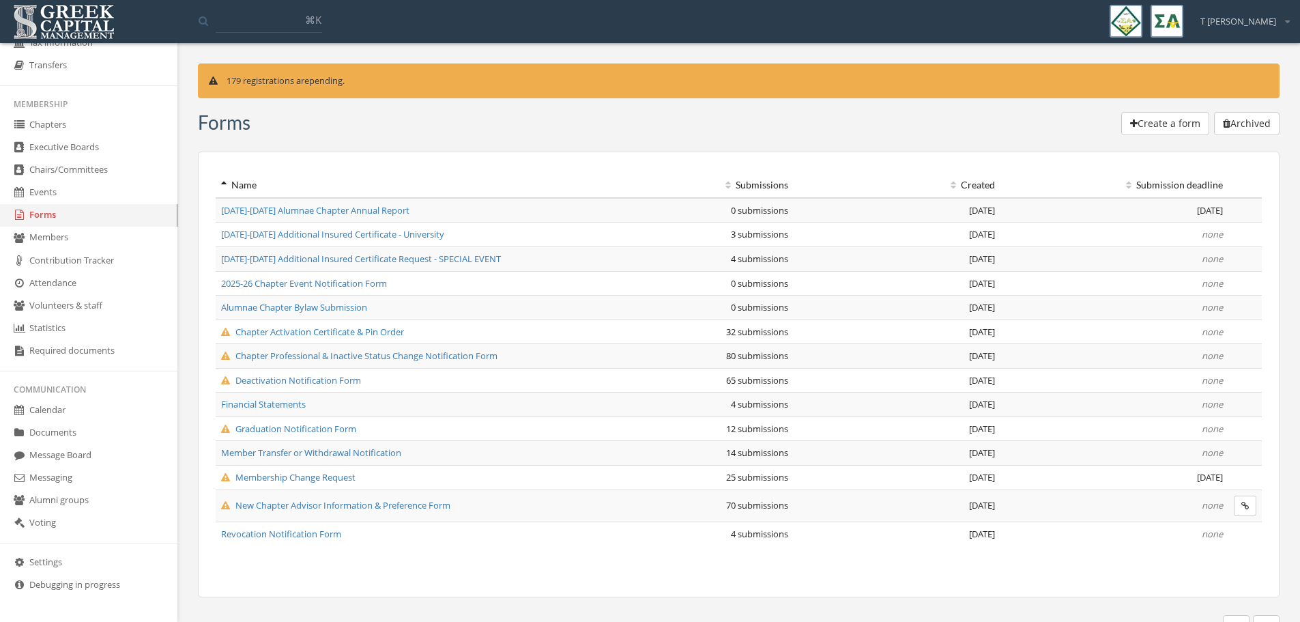
click at [321, 379] on span "Deactivation Notification Form" at bounding box center [291, 380] width 140 height 12
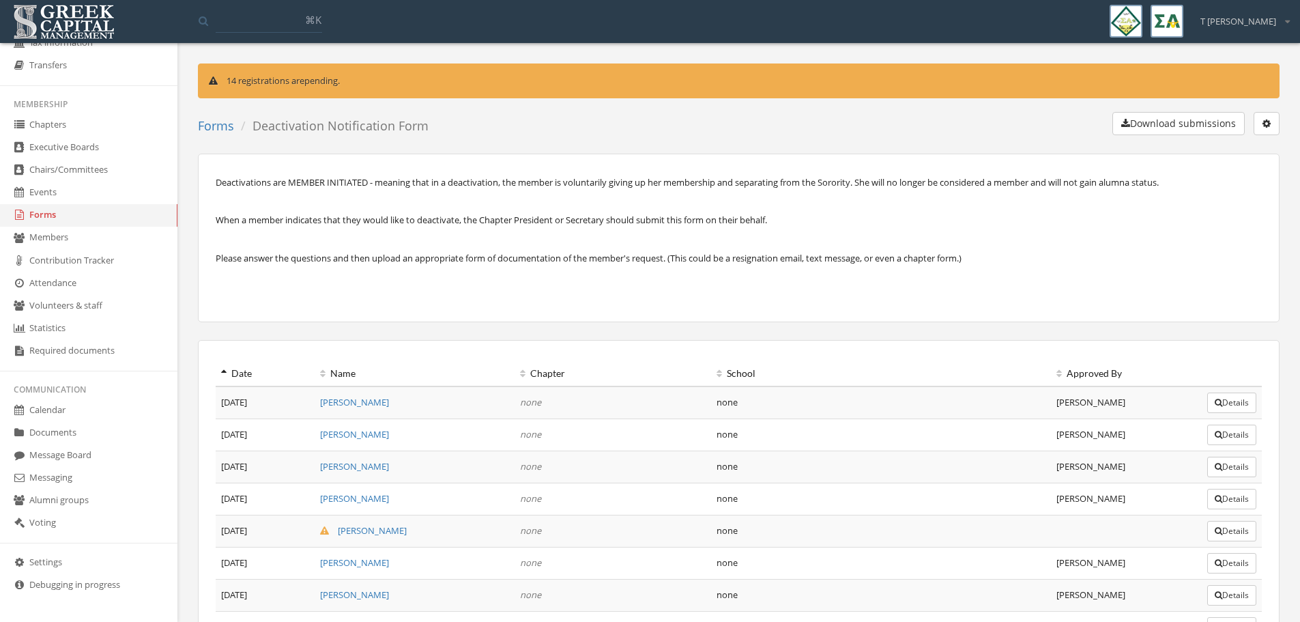
click at [1182, 117] on button "Download submissions" at bounding box center [1178, 123] width 132 height 23
click at [337, 367] on th "Name" at bounding box center [415, 373] width 200 height 25
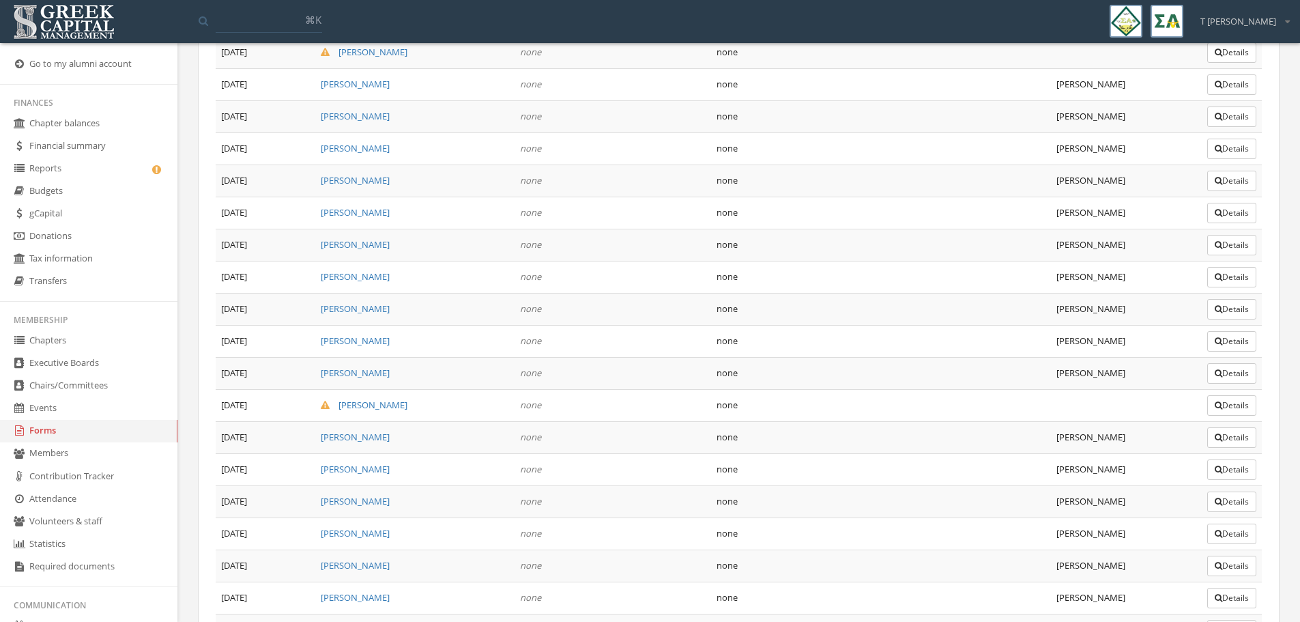
scroll to position [1614, 0]
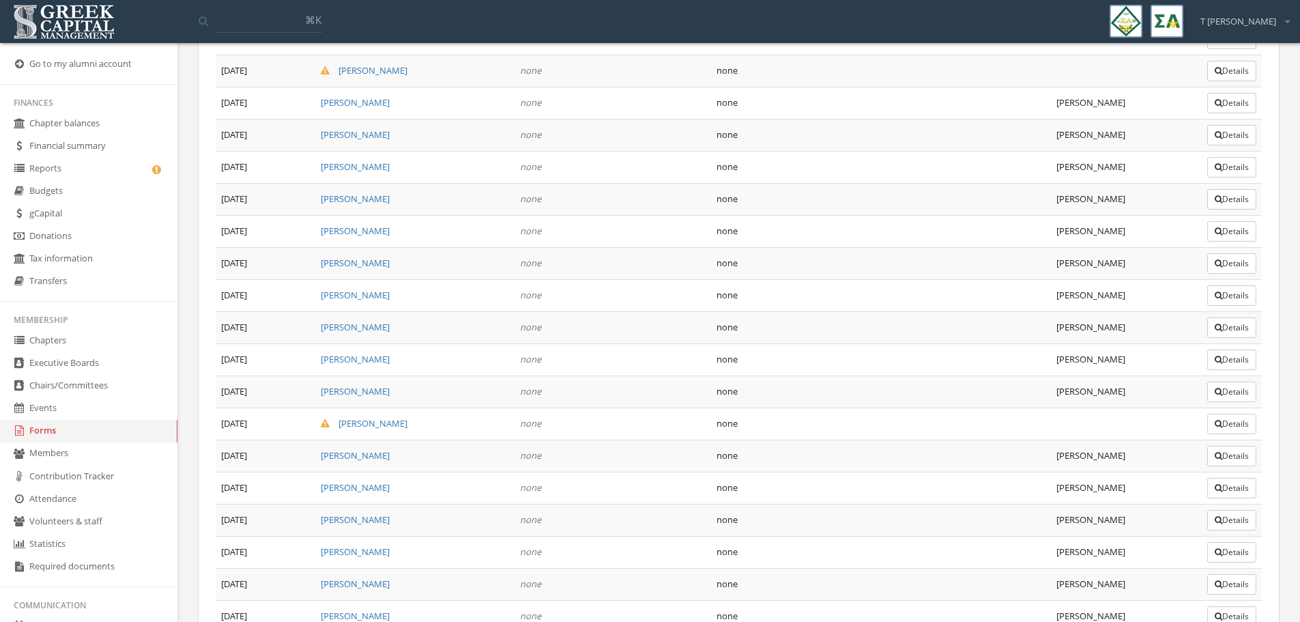
click at [61, 170] on link "Reports" at bounding box center [88, 169] width 177 height 23
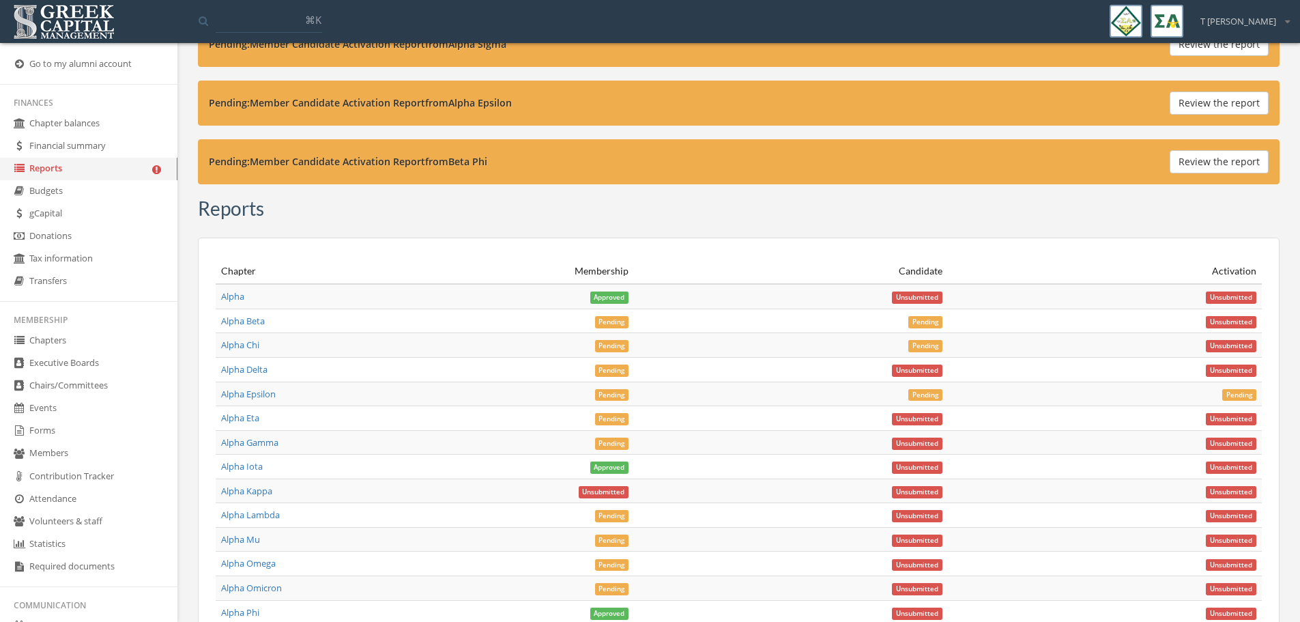
scroll to position [4776, 0]
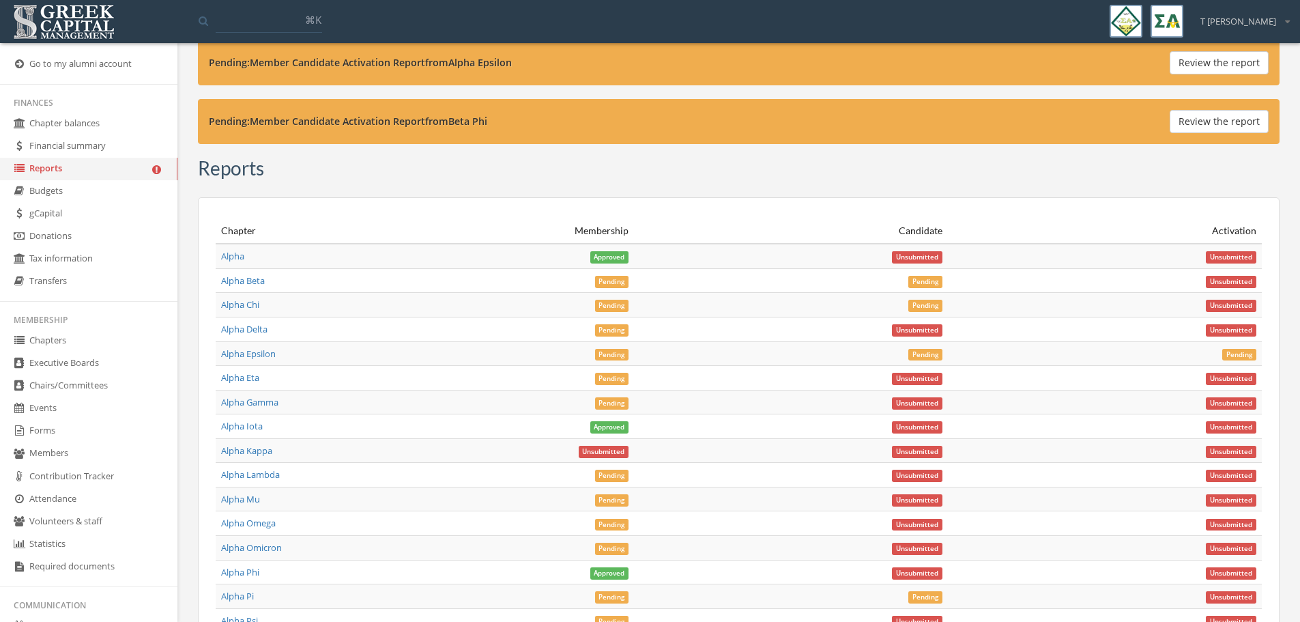
click at [605, 303] on span "Pending" at bounding box center [612, 306] width 34 height 12
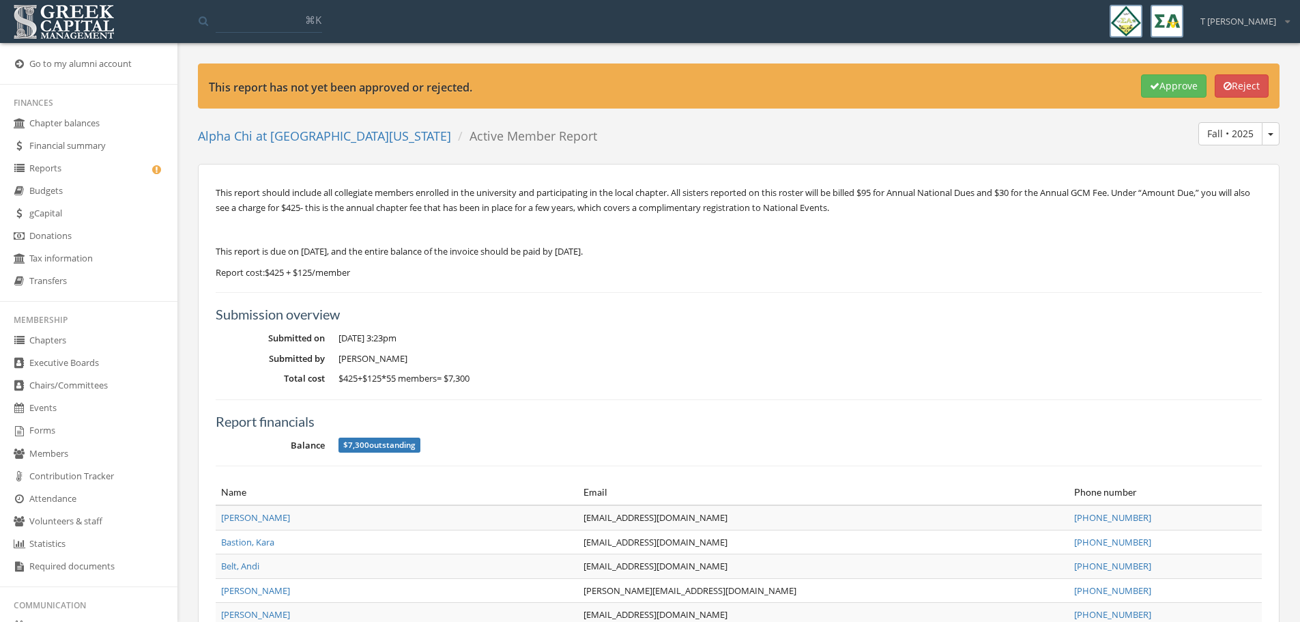
click at [1173, 82] on button "Approve" at bounding box center [1174, 85] width 66 height 23
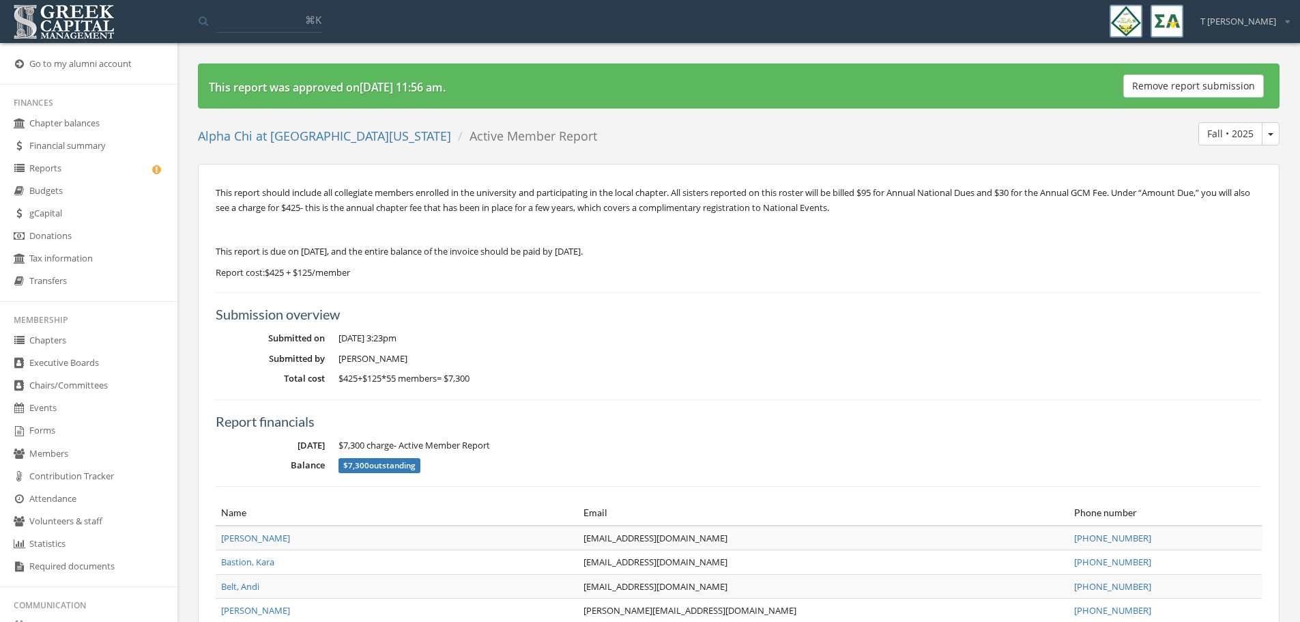
click at [49, 172] on link "Reports" at bounding box center [88, 169] width 177 height 23
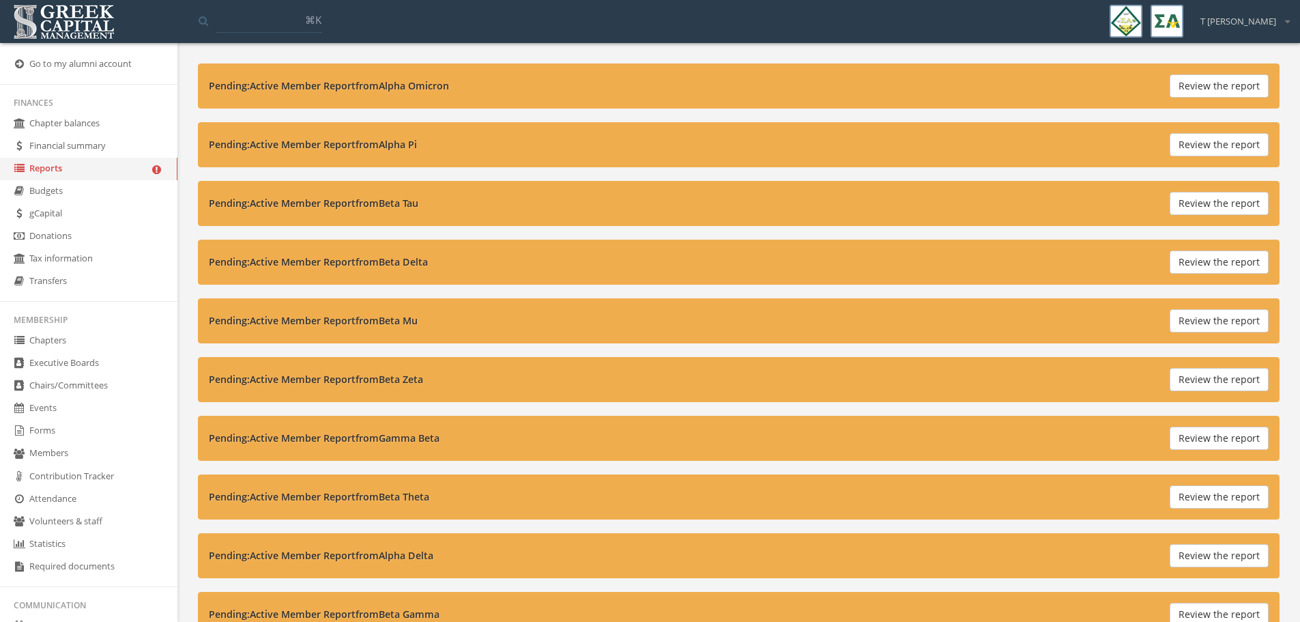
click at [77, 9] on img at bounding box center [64, 22] width 108 height 42
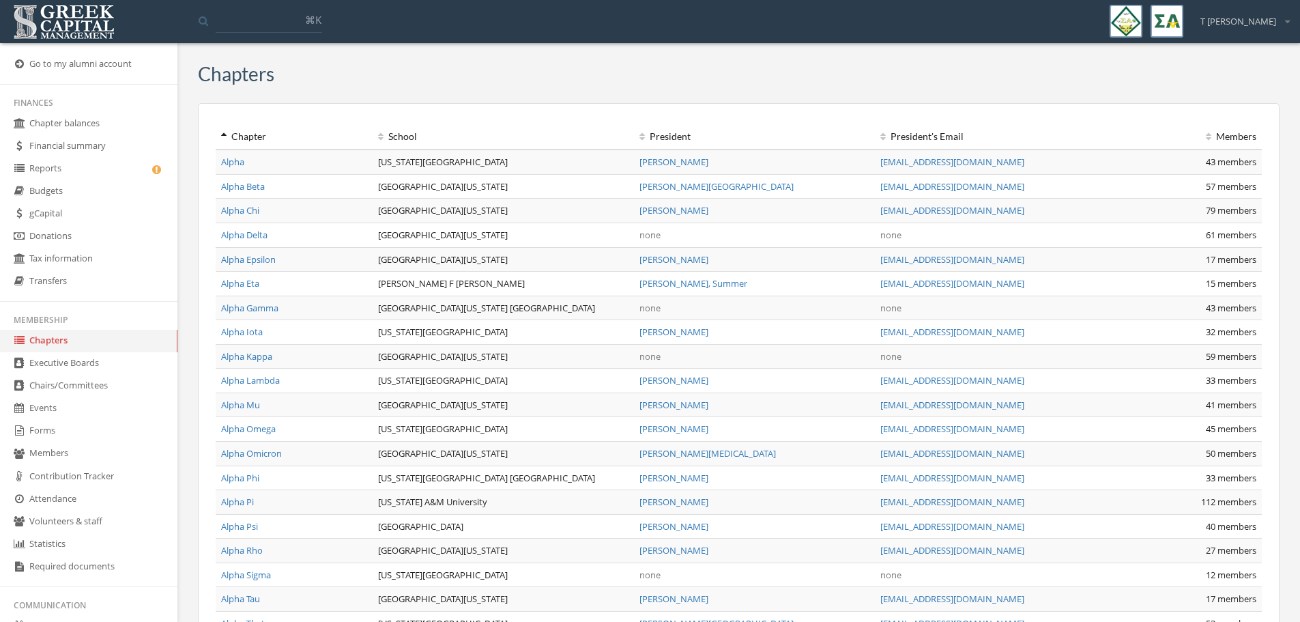
click at [236, 21] on input at bounding box center [269, 20] width 106 height 25
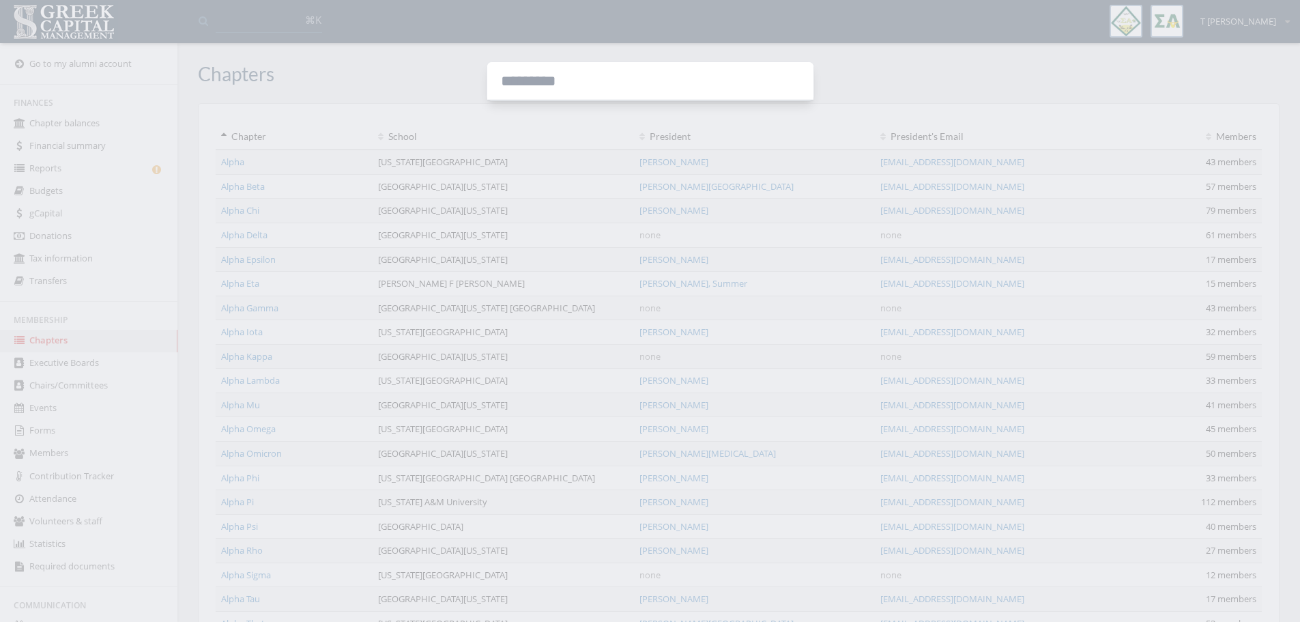
click at [617, 78] on input at bounding box center [650, 81] width 326 height 38
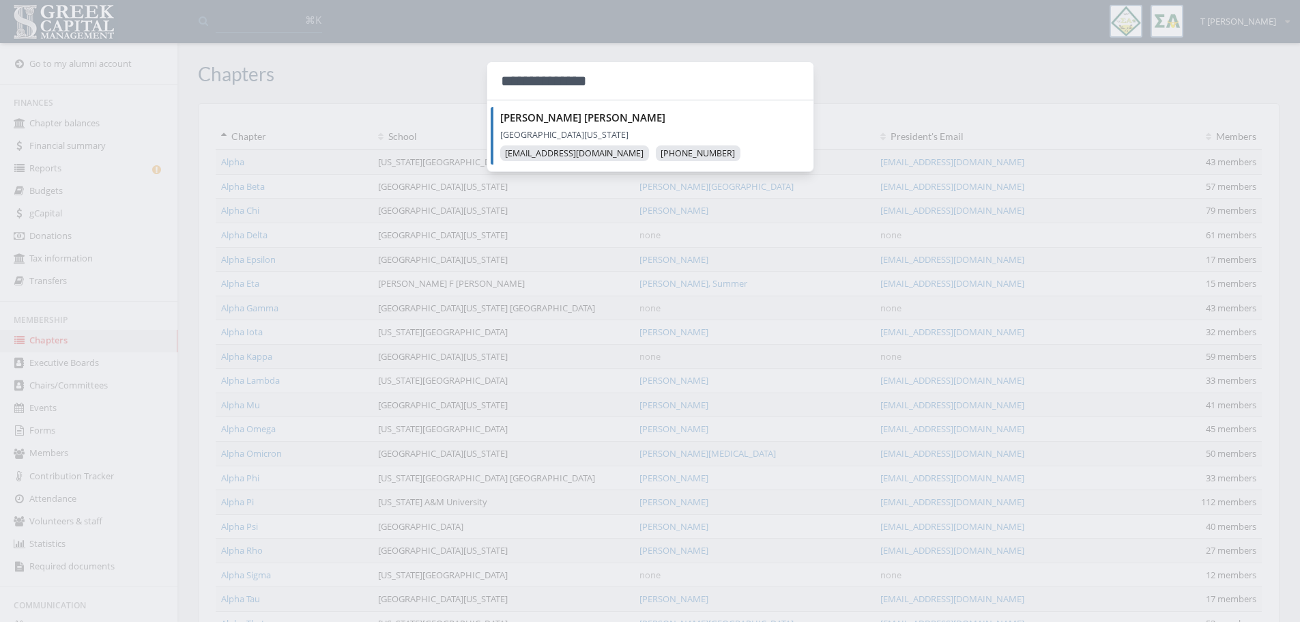
type input "**********"
click at [540, 119] on strong "[PERSON_NAME]" at bounding box center [582, 118] width 165 height 14
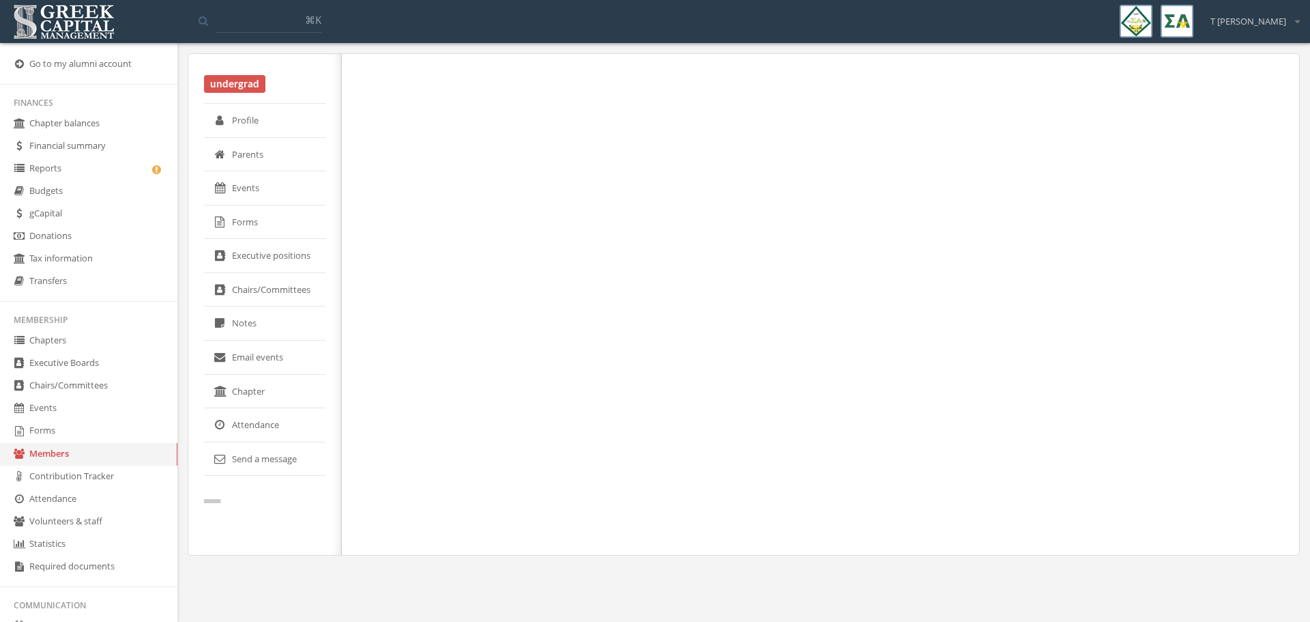
click at [244, 119] on link "Profile" at bounding box center [264, 121] width 121 height 34
click at [275, 401] on link "Chapter" at bounding box center [264, 392] width 121 height 34
click at [231, 114] on link "Profile" at bounding box center [264, 121] width 121 height 34
click at [225, 28] on input at bounding box center [269, 20] width 106 height 25
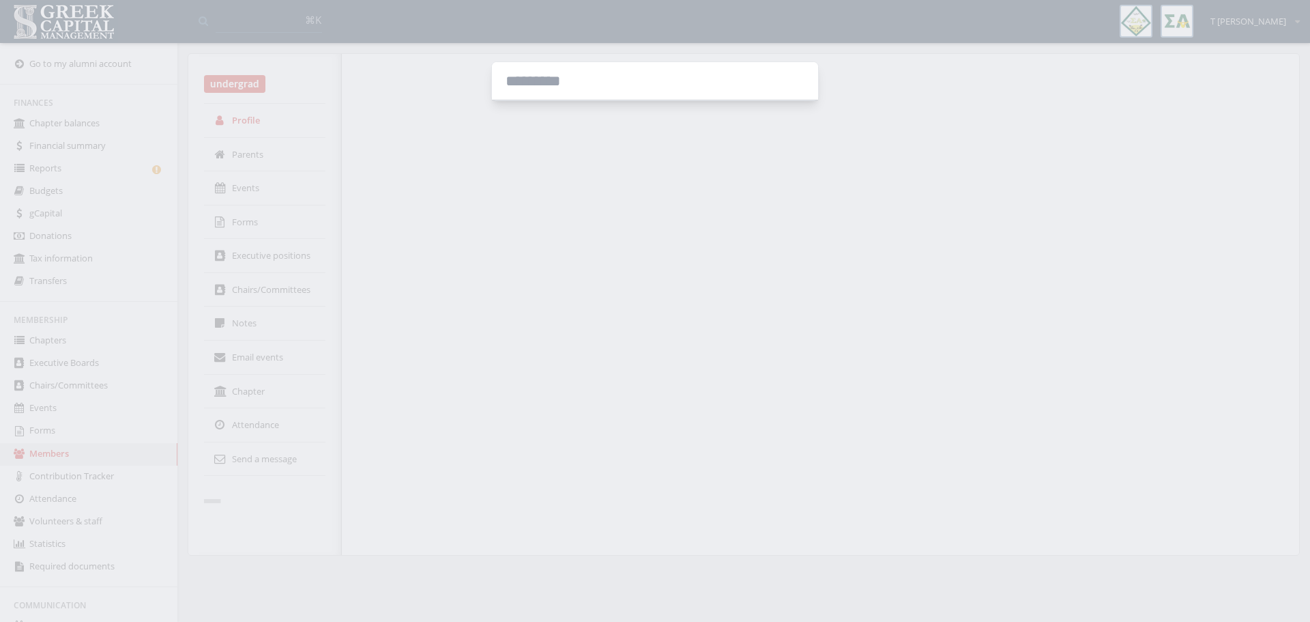
click at [527, 78] on input at bounding box center [655, 81] width 326 height 38
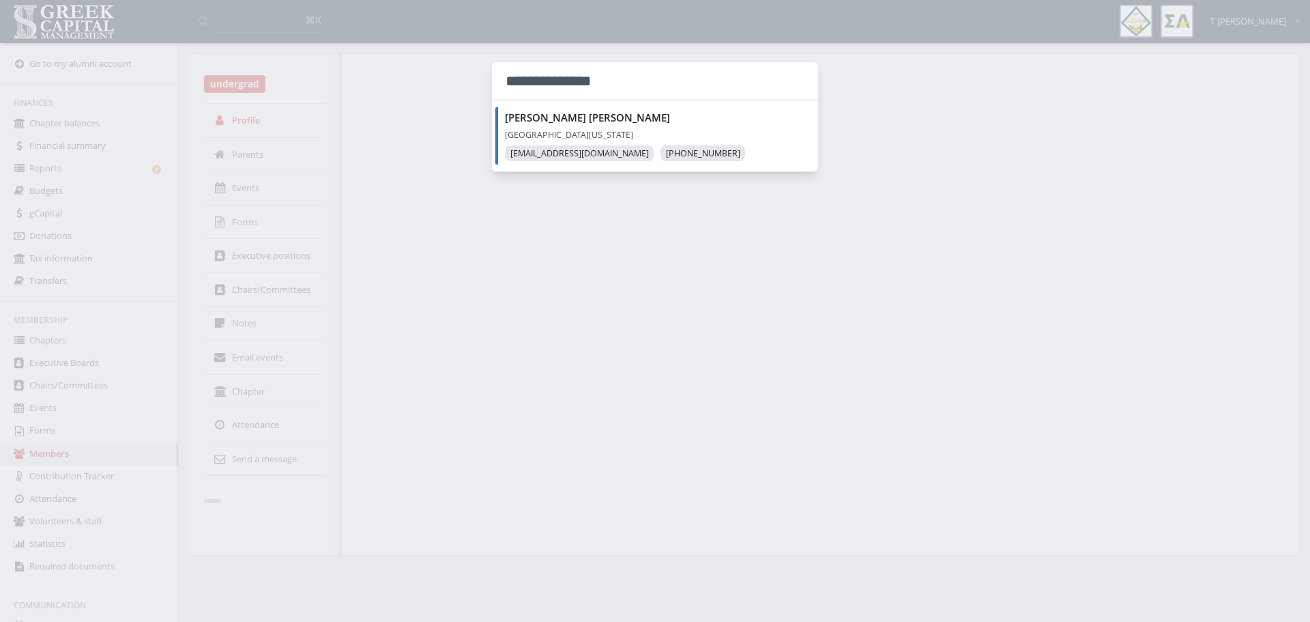
type input "**********"
click at [530, 128] on p "[GEOGRAPHIC_DATA][US_STATE]" at bounding box center [661, 135] width 313 height 14
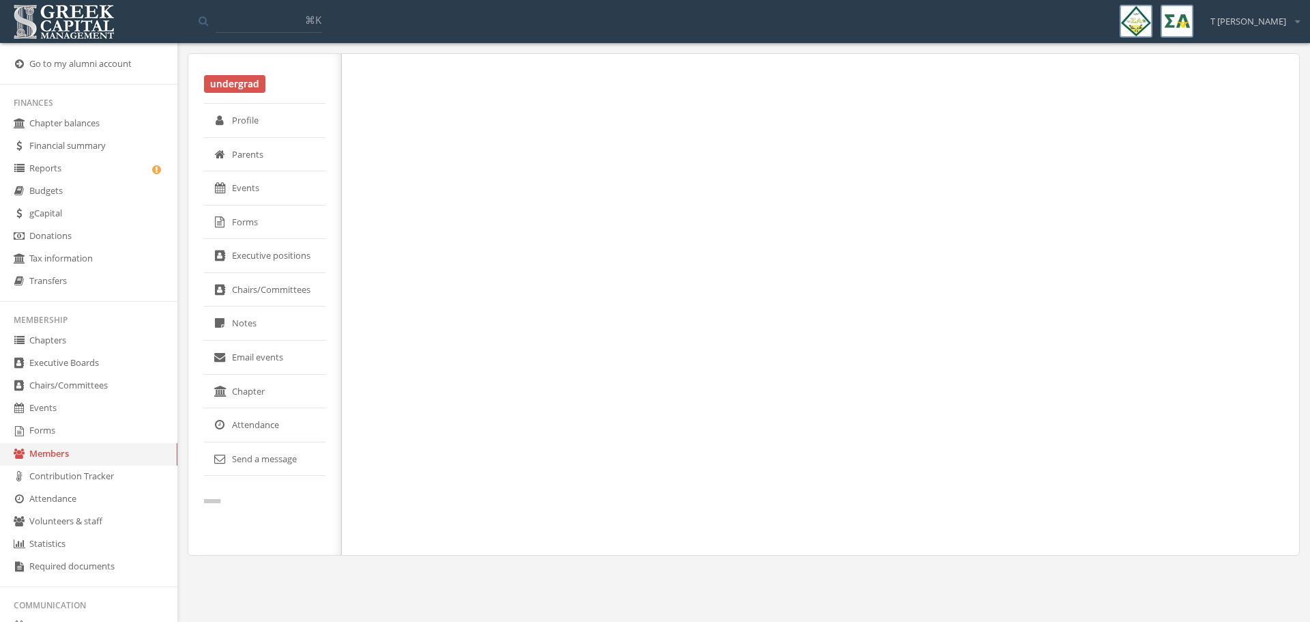
click at [249, 327] on link "Notes" at bounding box center [264, 323] width 121 height 34
click at [250, 126] on link "Profile" at bounding box center [264, 121] width 121 height 34
click at [214, 497] on span "---" at bounding box center [212, 499] width 16 height 5
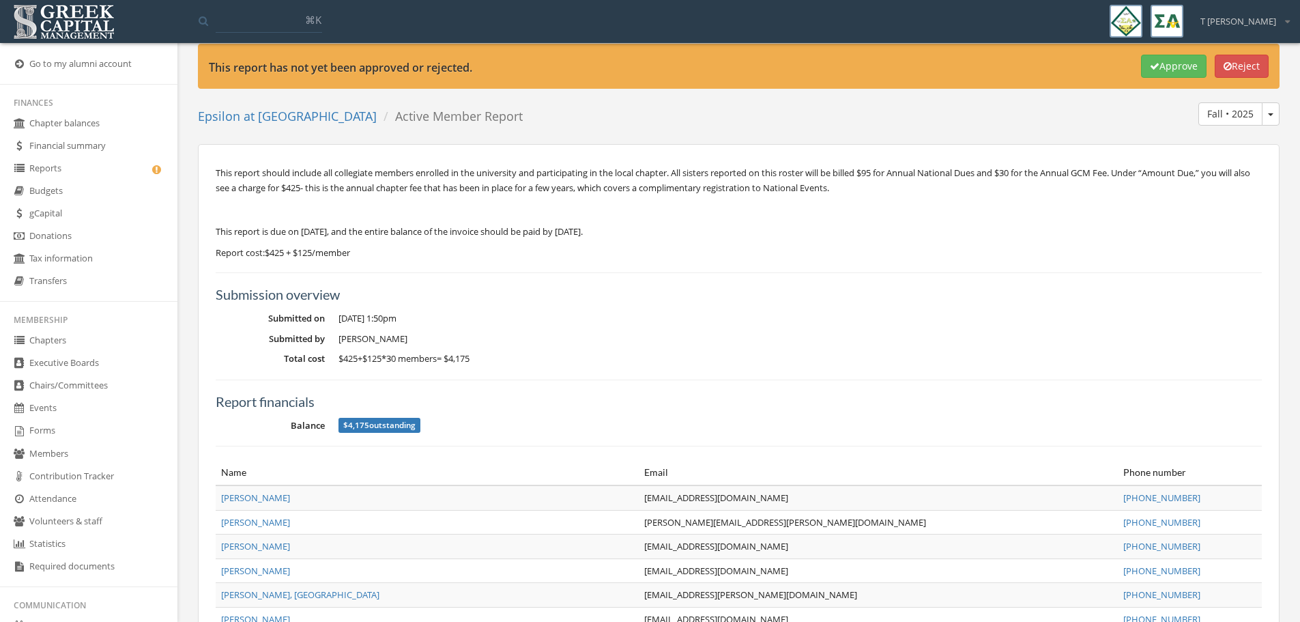
scroll to position [34, 0]
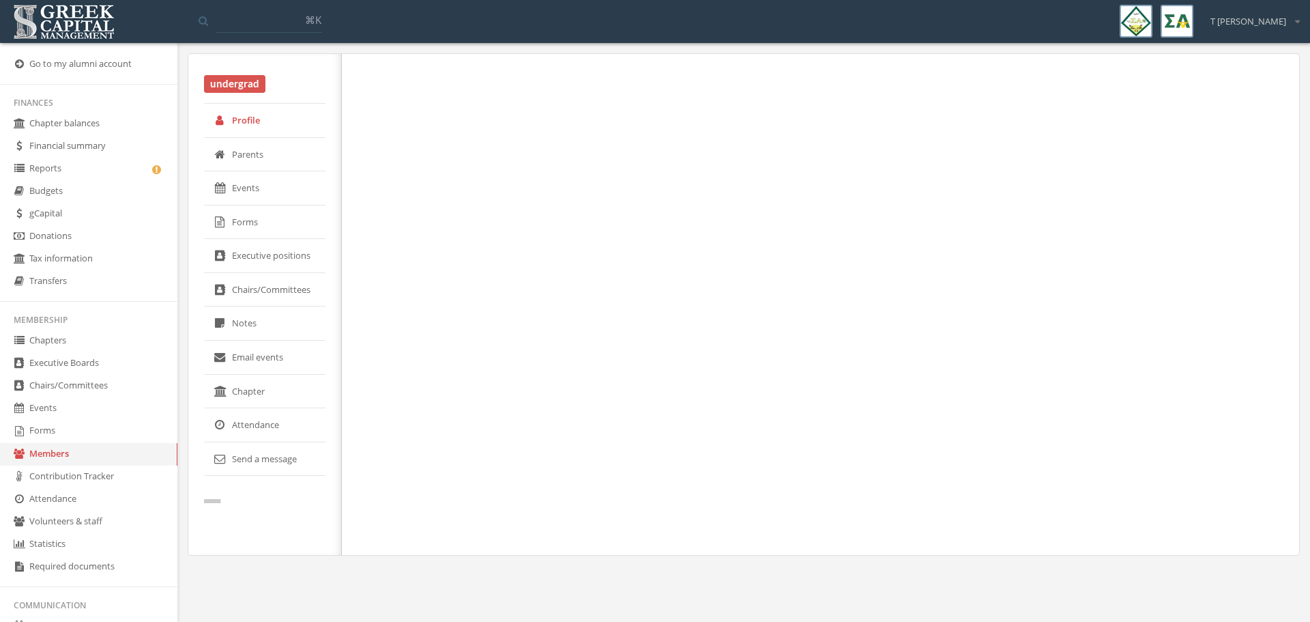
click at [42, 171] on link "Reports" at bounding box center [88, 169] width 177 height 23
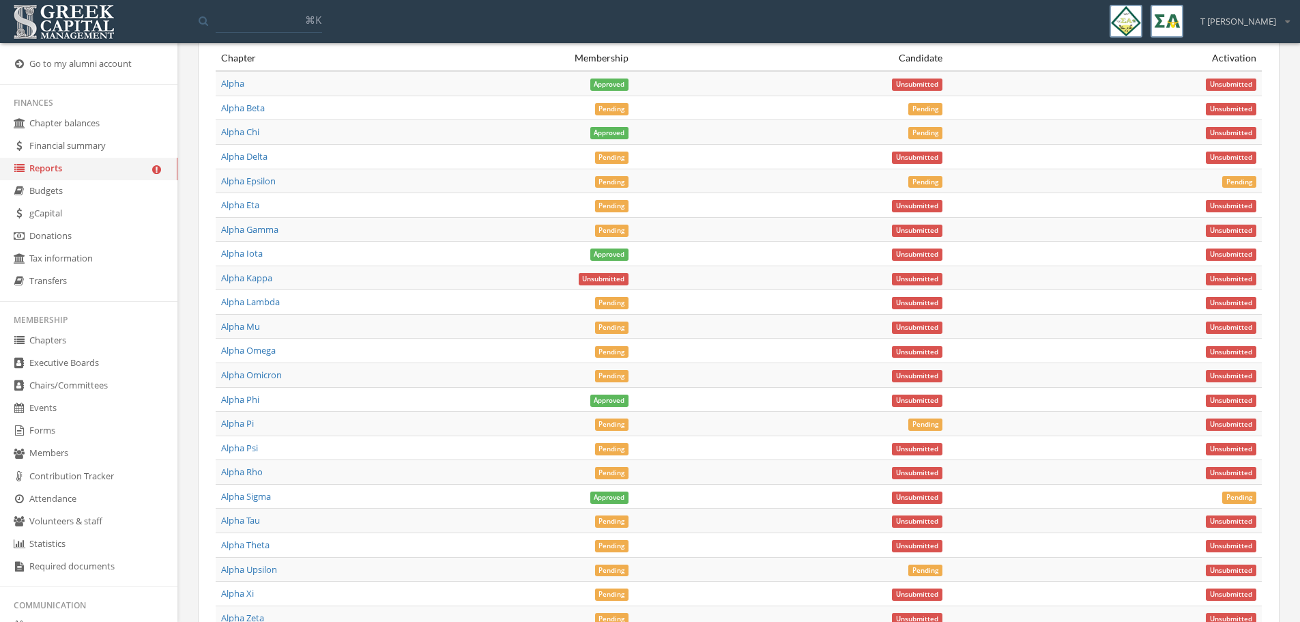
scroll to position [4874, 0]
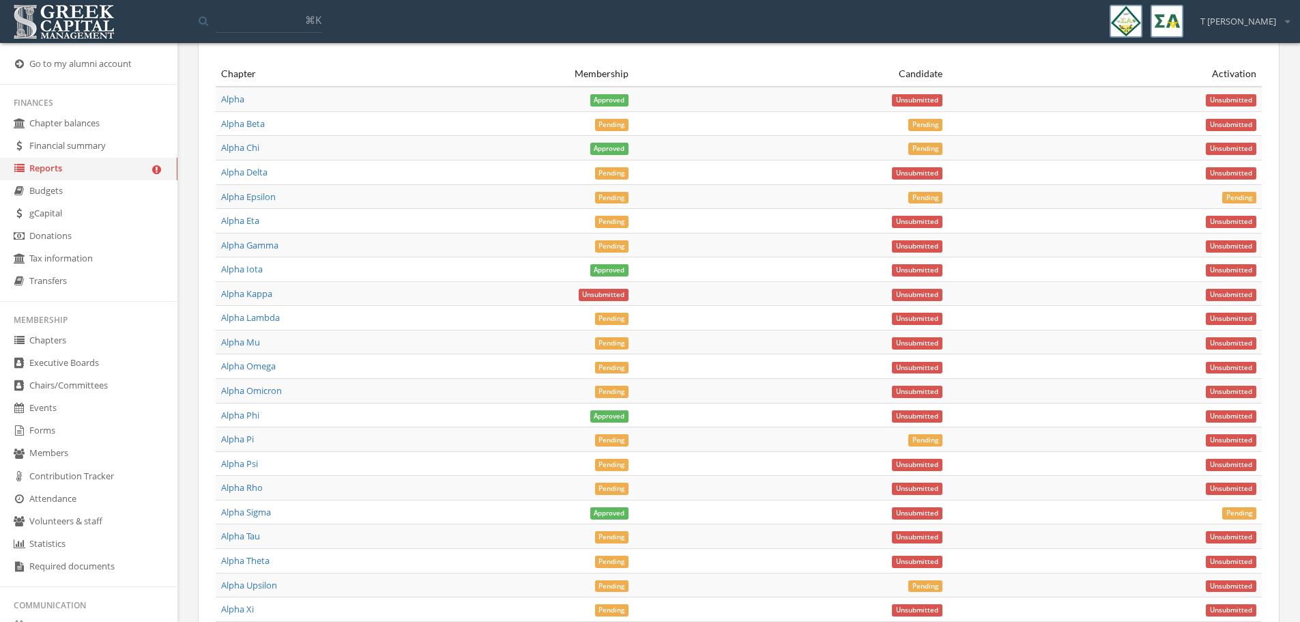
click at [613, 175] on span "Pending" at bounding box center [612, 173] width 34 height 12
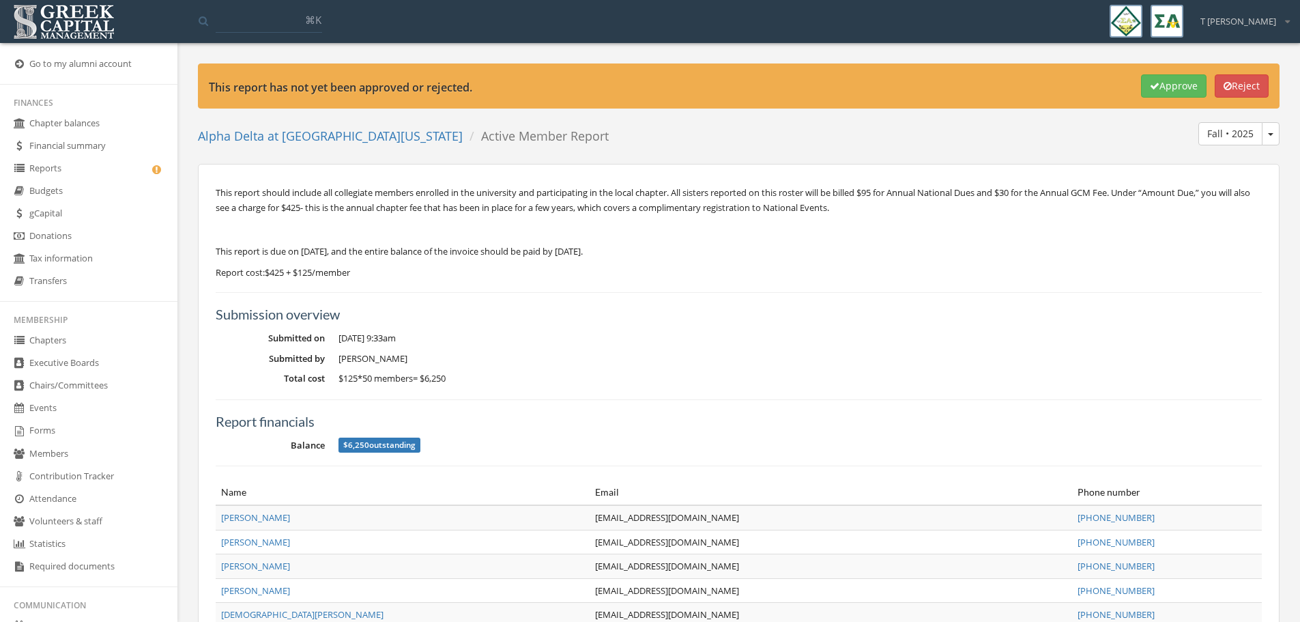
click at [1182, 91] on button "Approve" at bounding box center [1174, 85] width 66 height 23
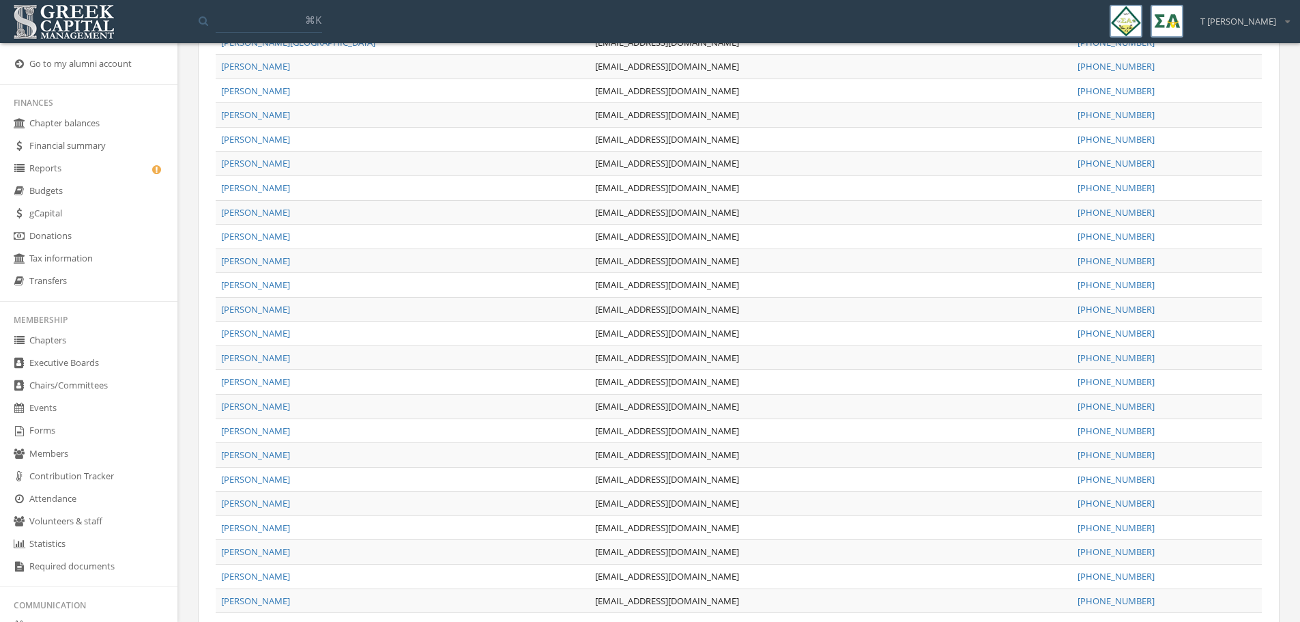
click at [53, 169] on link "Reports" at bounding box center [88, 169] width 177 height 23
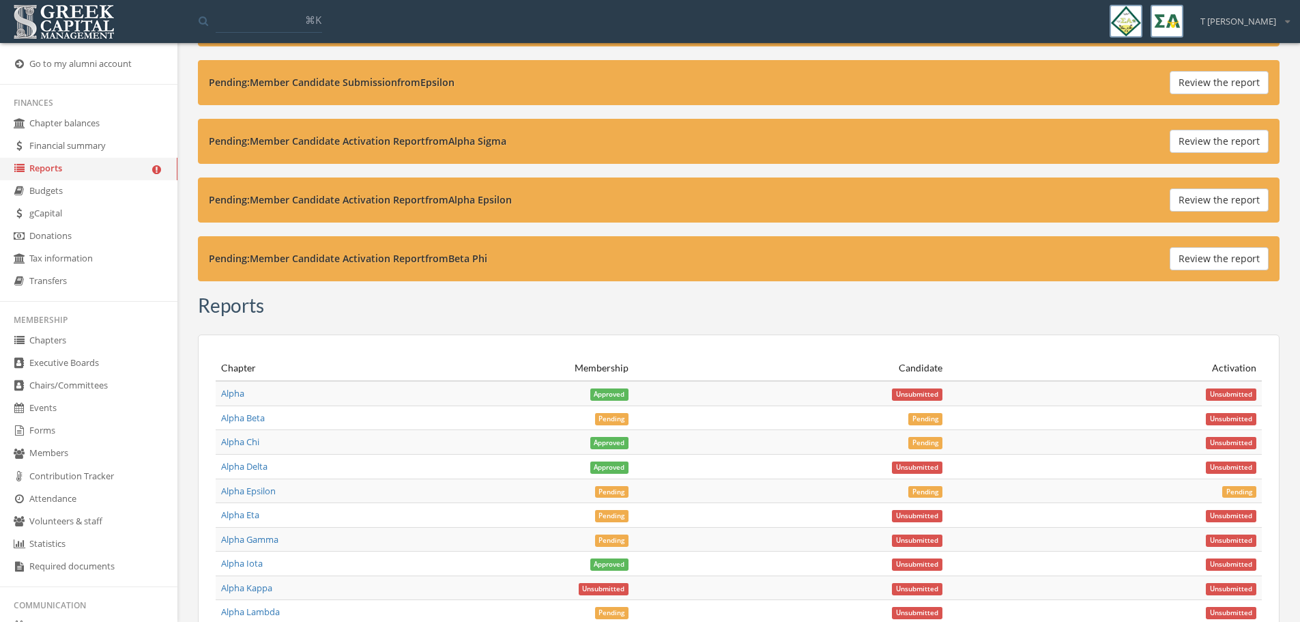
scroll to position [4520, 0]
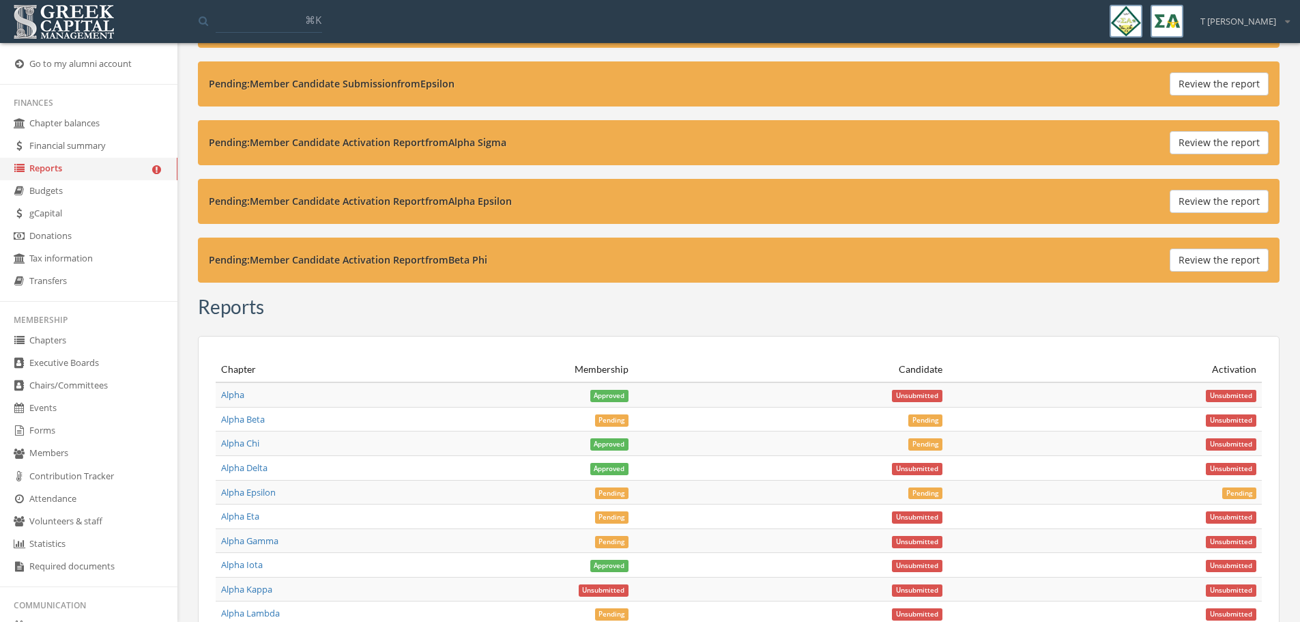
click at [615, 493] on span "Pending" at bounding box center [612, 493] width 34 height 12
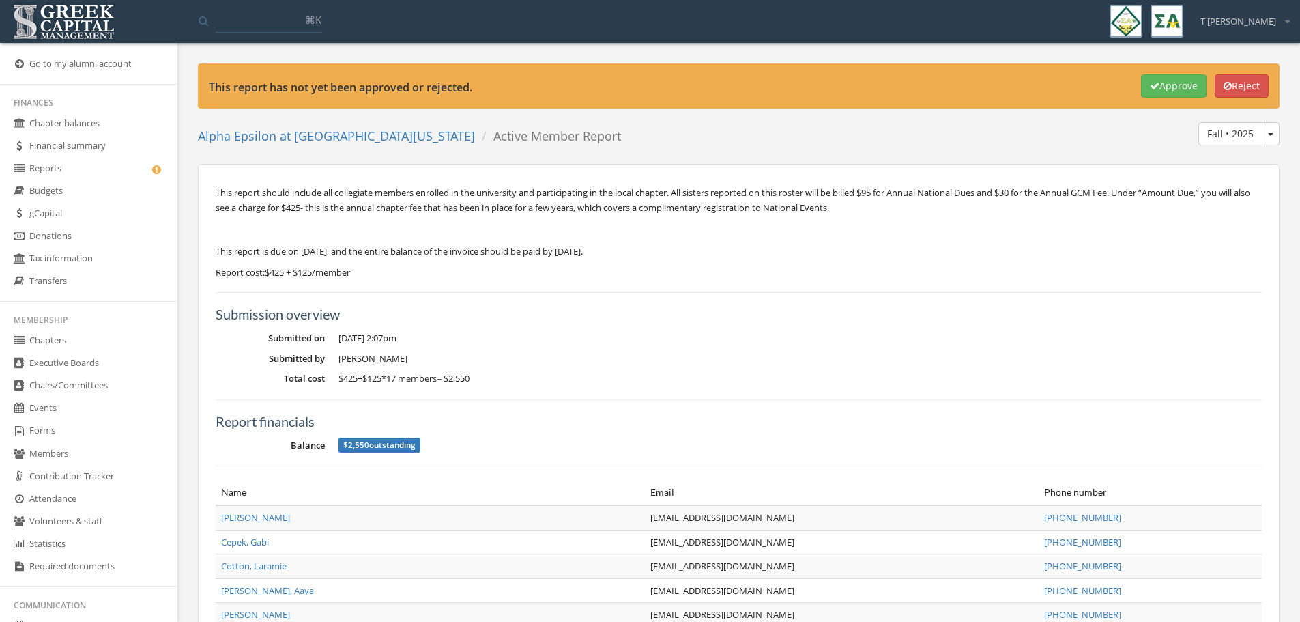
click at [1236, 86] on button "Reject" at bounding box center [1242, 85] width 54 height 23
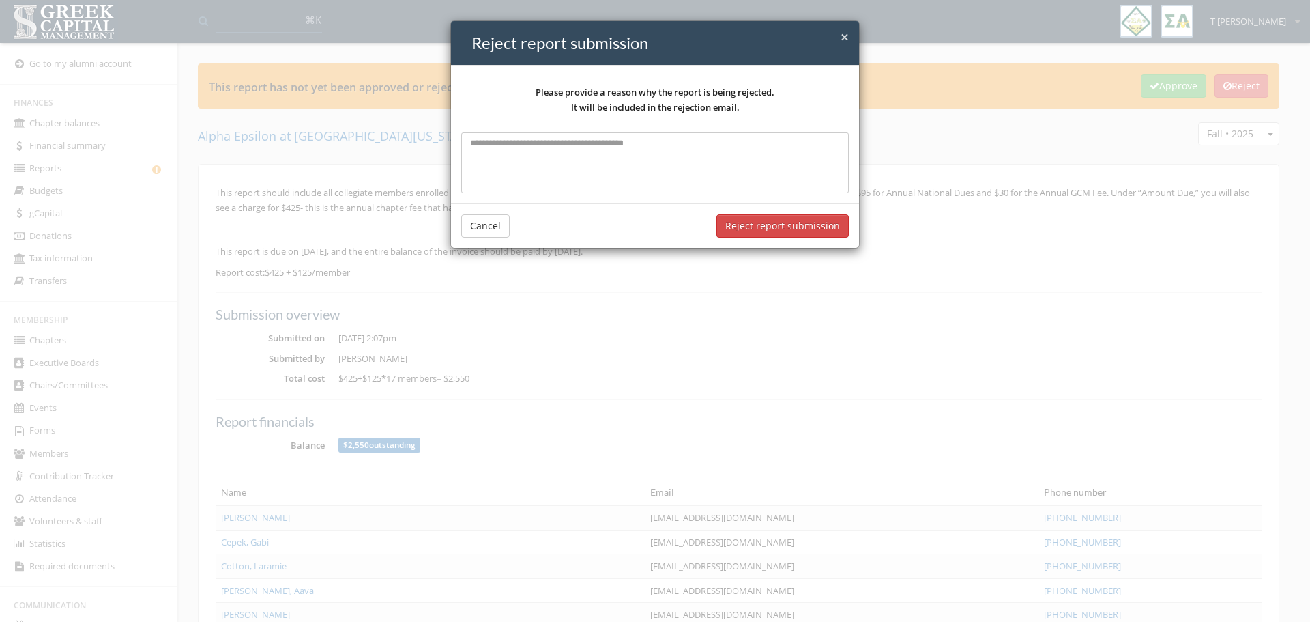
click at [532, 147] on textarea at bounding box center [655, 162] width 388 height 60
click at [551, 155] on textarea "**********" at bounding box center [655, 162] width 388 height 60
type textarea "**********"
click at [727, 227] on button "Reject report submission" at bounding box center [782, 225] width 132 height 23
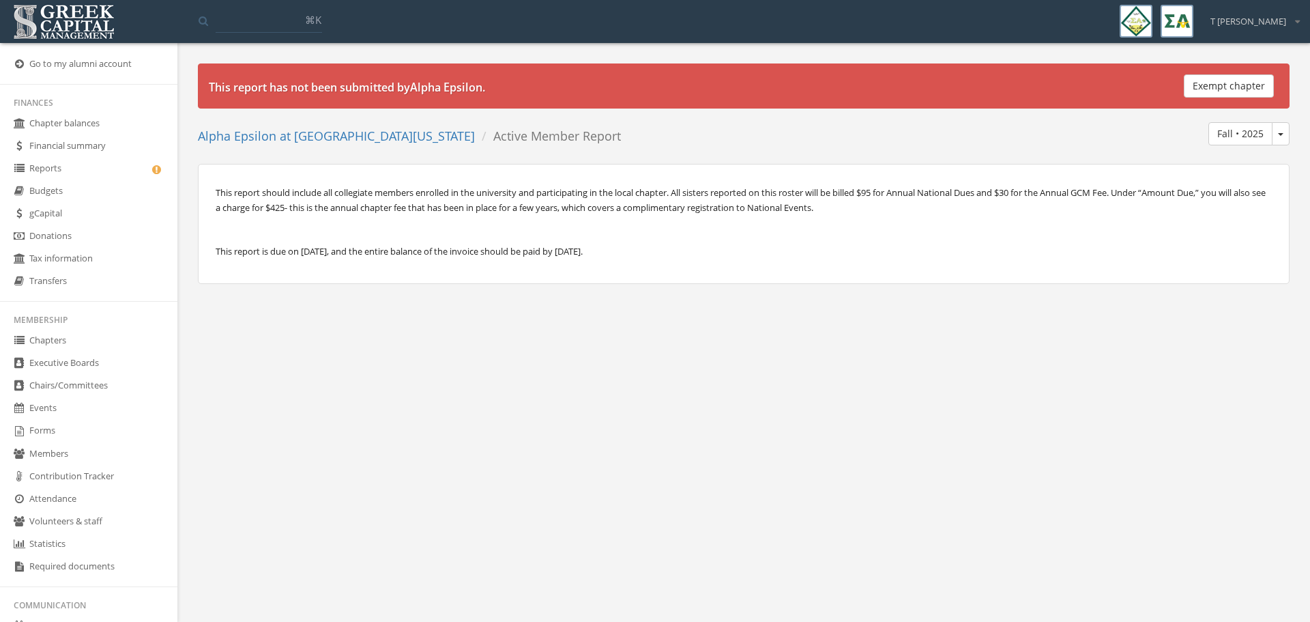
click at [45, 171] on link "Reports" at bounding box center [88, 169] width 177 height 23
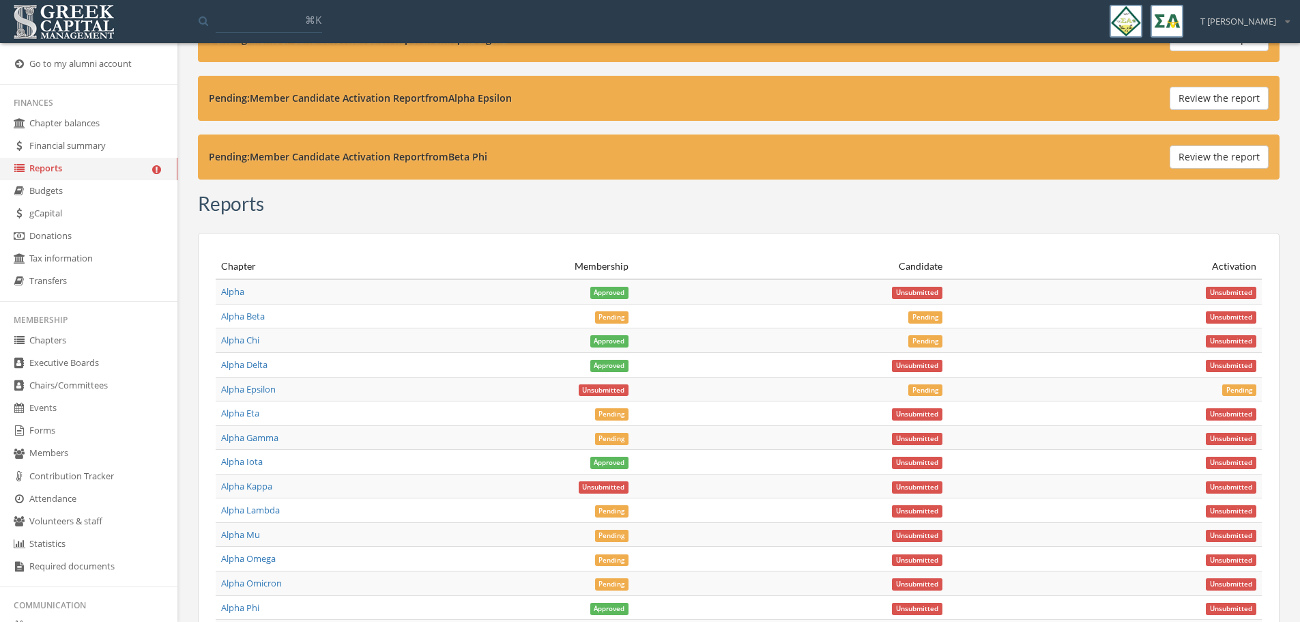
scroll to position [4606, 0]
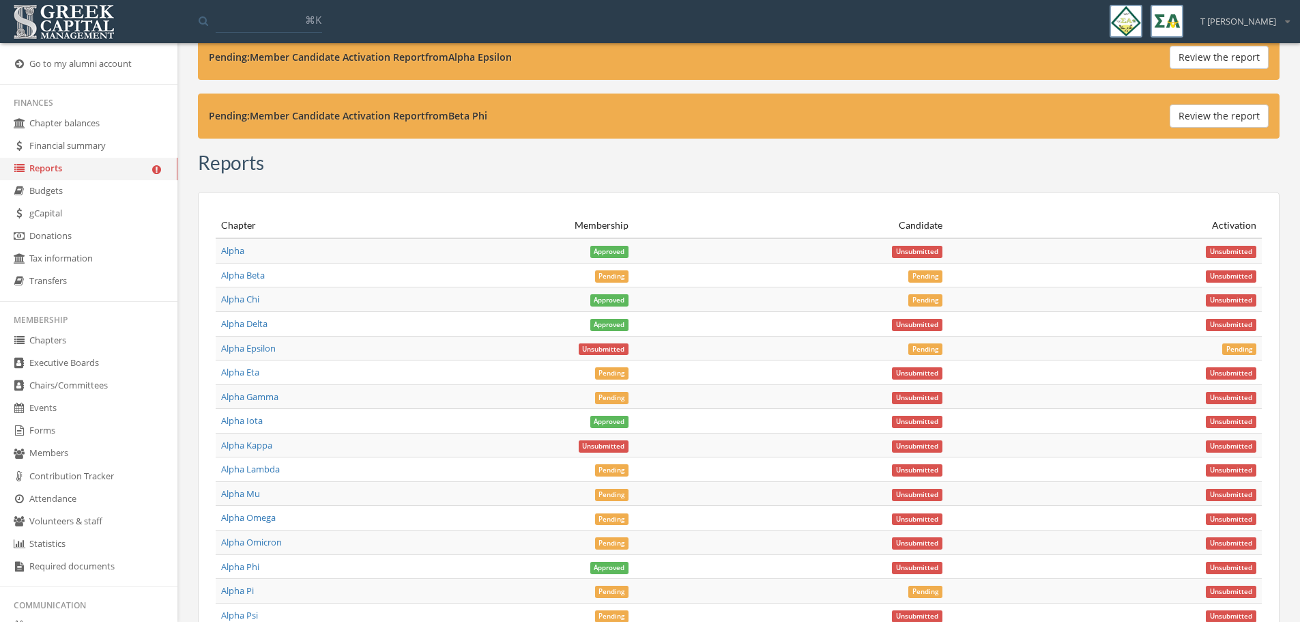
click at [615, 378] on span "Pending" at bounding box center [612, 373] width 34 height 12
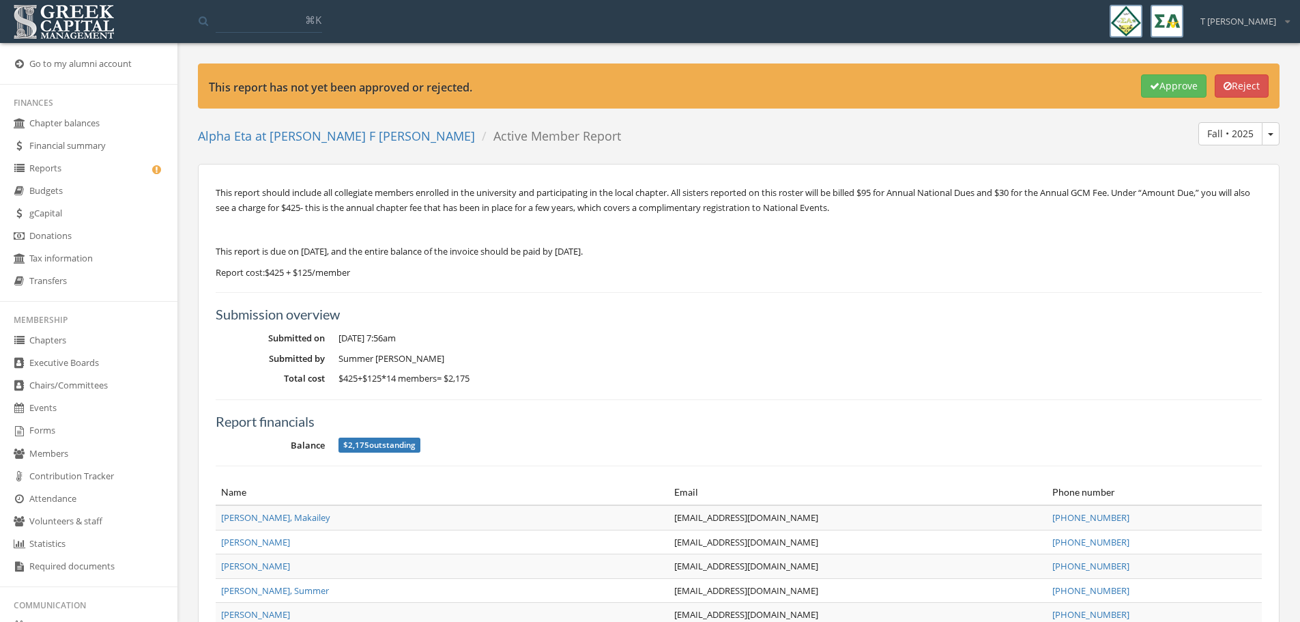
click at [1240, 85] on button "Reject" at bounding box center [1242, 85] width 54 height 23
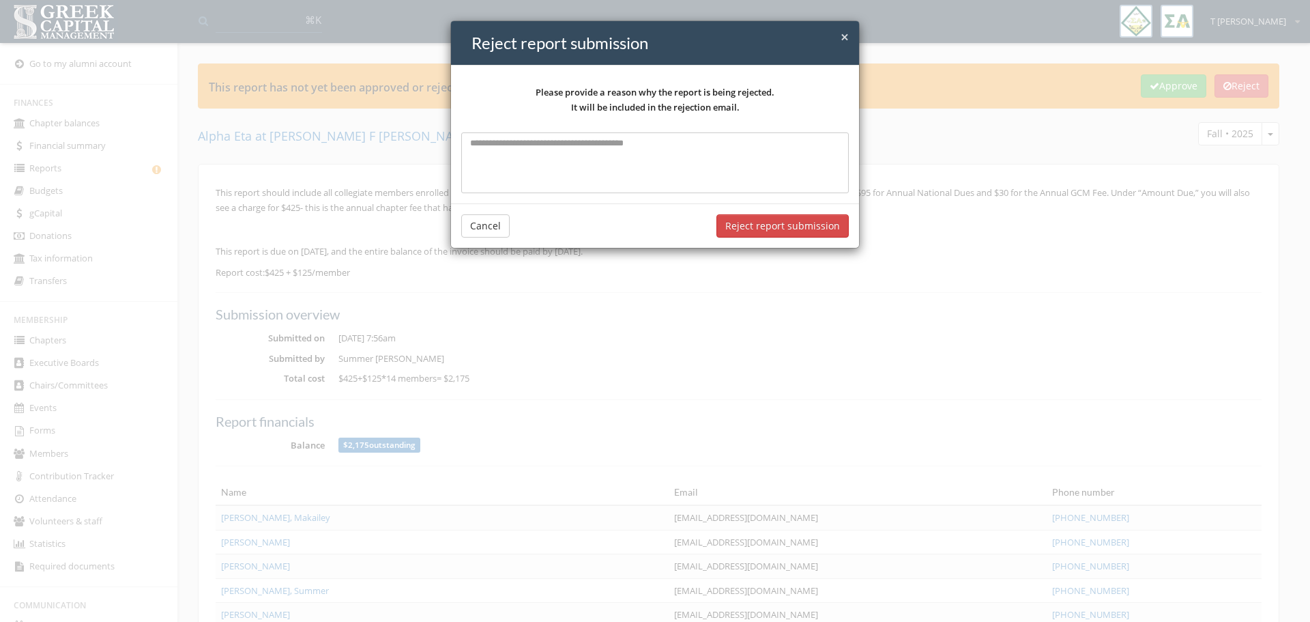
click at [575, 140] on textarea at bounding box center [655, 162] width 388 height 60
click at [589, 156] on textarea "**********" at bounding box center [655, 162] width 388 height 60
click at [576, 156] on textarea "**********" at bounding box center [655, 162] width 388 height 60
type textarea "**********"
click at [785, 223] on button "Reject report submission" at bounding box center [782, 225] width 132 height 23
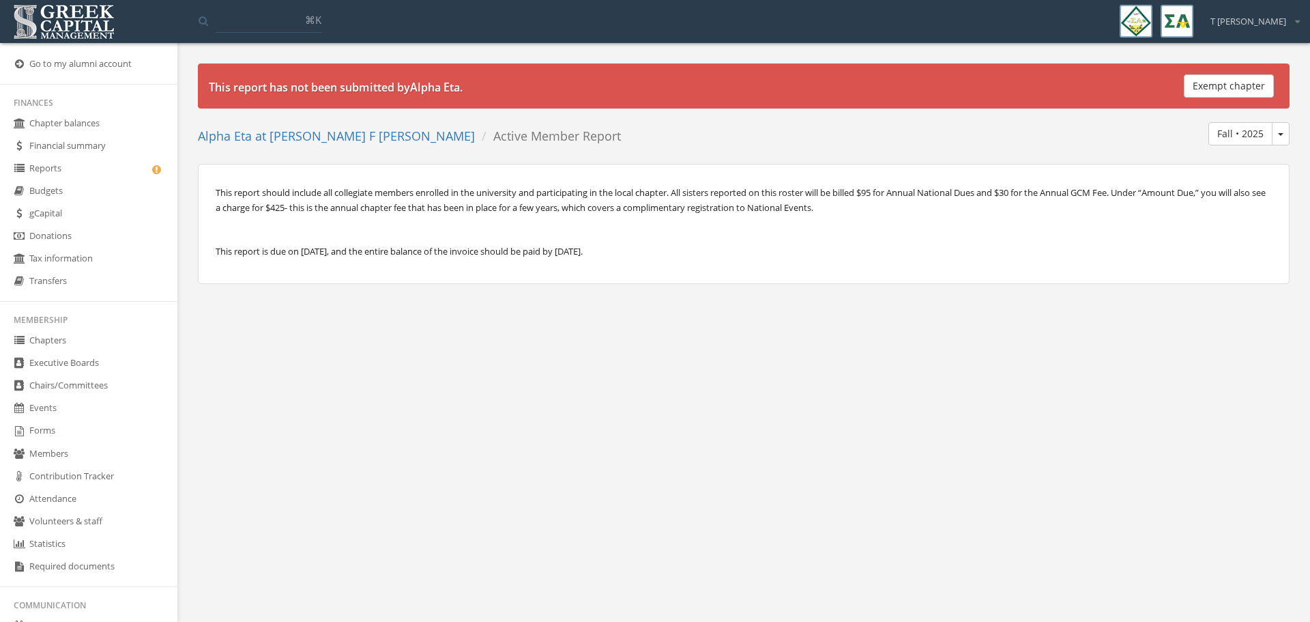
click at [62, 435] on link "Forms" at bounding box center [88, 431] width 177 height 23
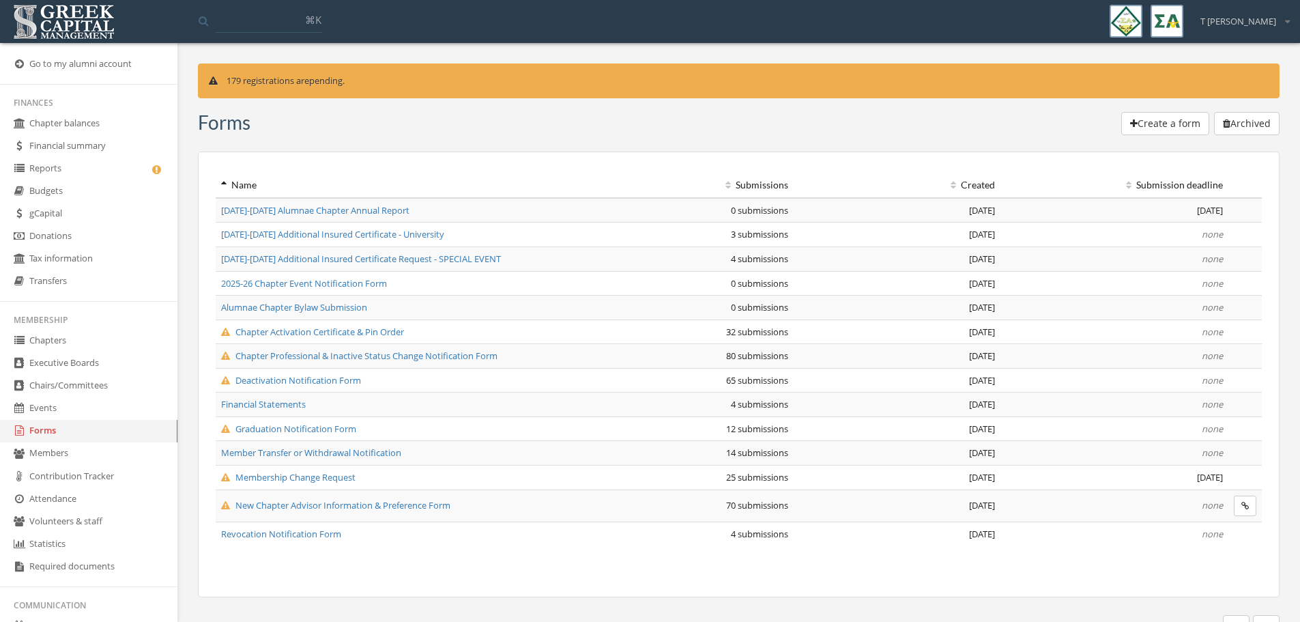
click at [297, 375] on span "Deactivation Notification Form" at bounding box center [291, 380] width 140 height 12
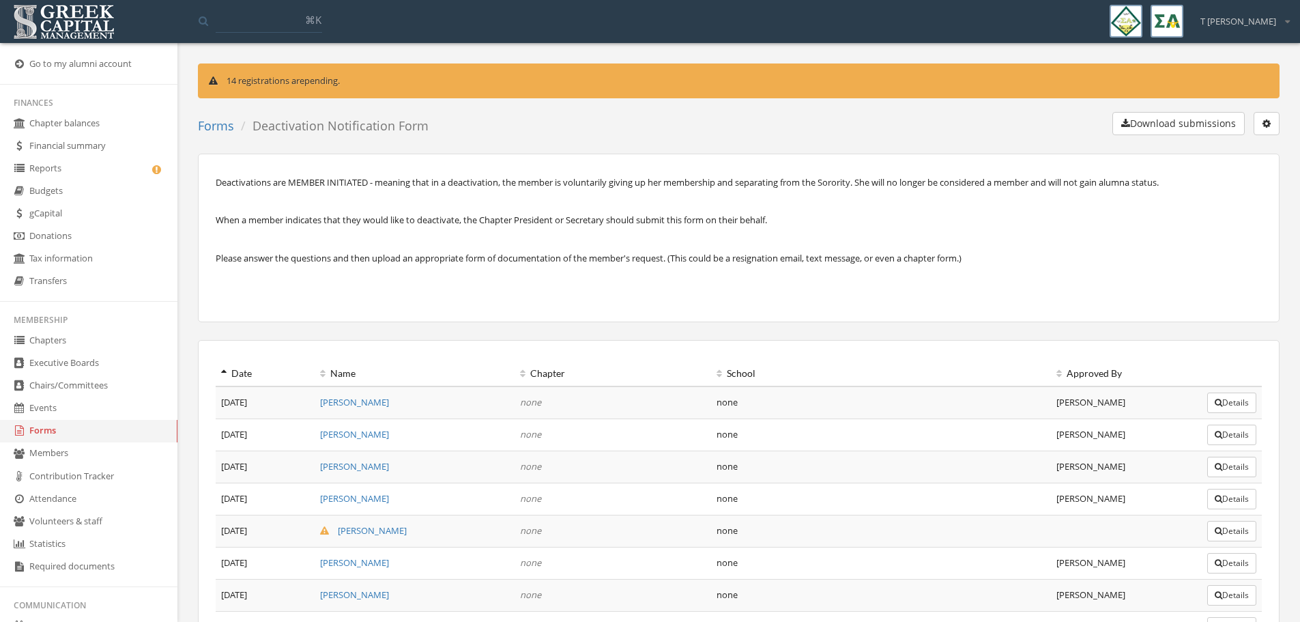
click at [1273, 127] on button "button" at bounding box center [1266, 123] width 26 height 23
click at [1215, 156] on link "Edit form" at bounding box center [1223, 151] width 101 height 21
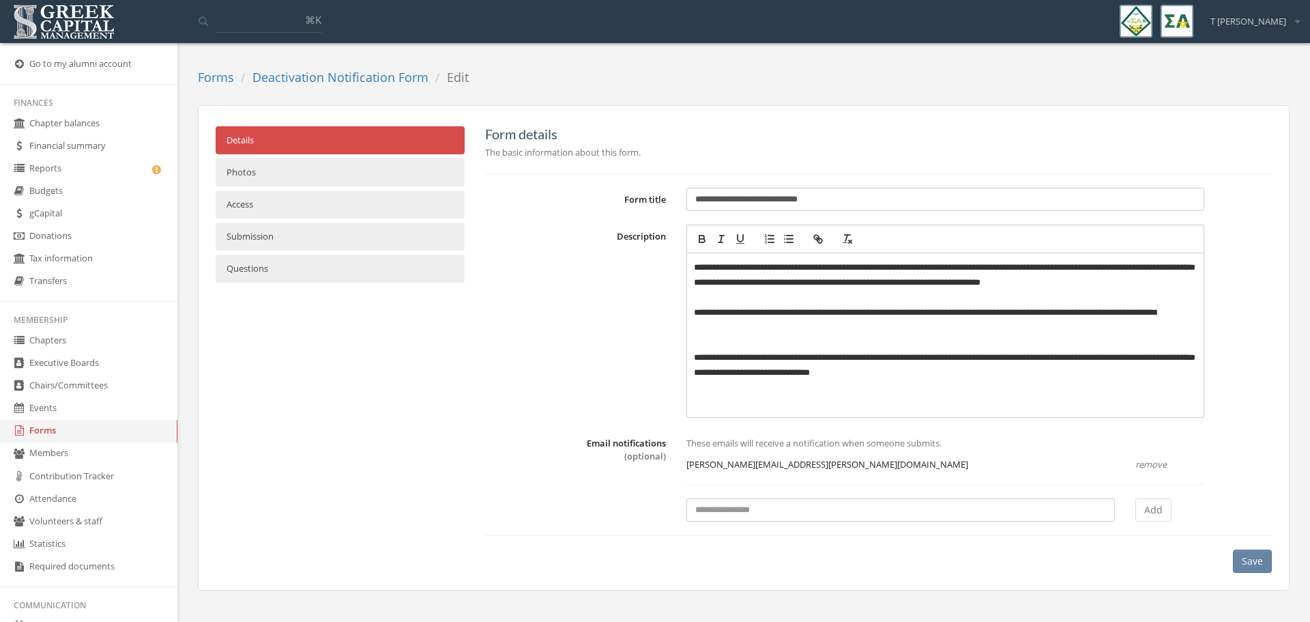
click at [258, 200] on link "Access" at bounding box center [340, 204] width 249 height 28
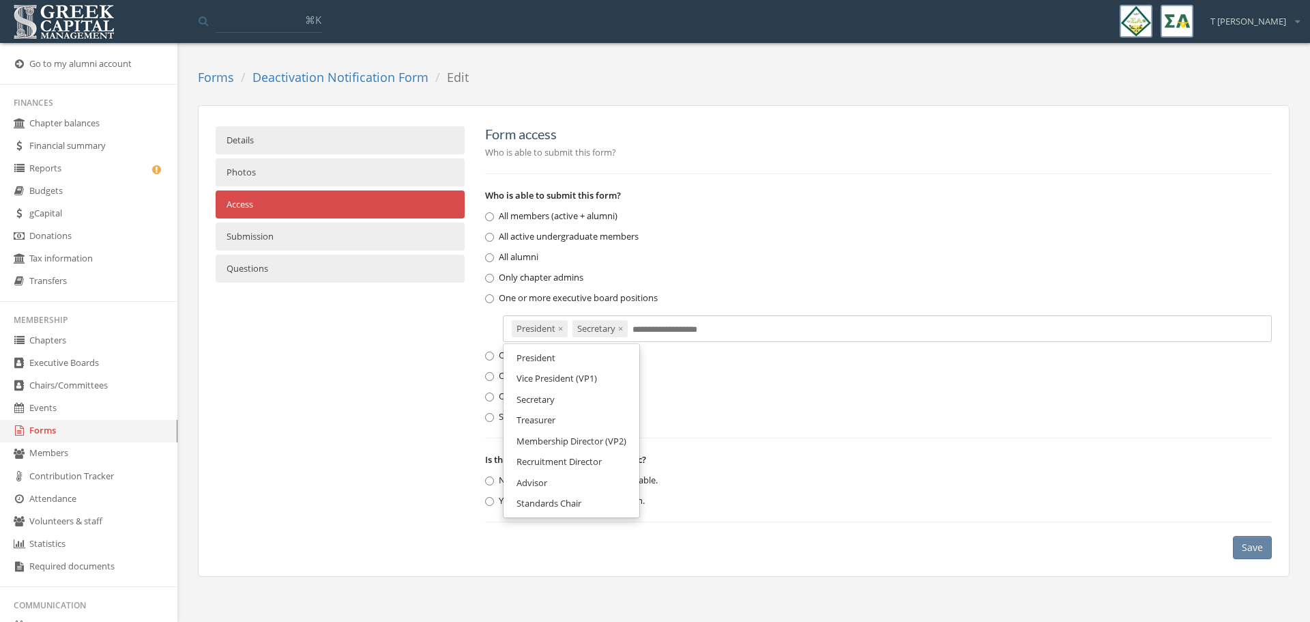
click at [660, 326] on input "text" at bounding box center [668, 329] width 73 height 13
click at [566, 379] on span "Vice President (VP1)" at bounding box center [557, 378] width 81 height 12
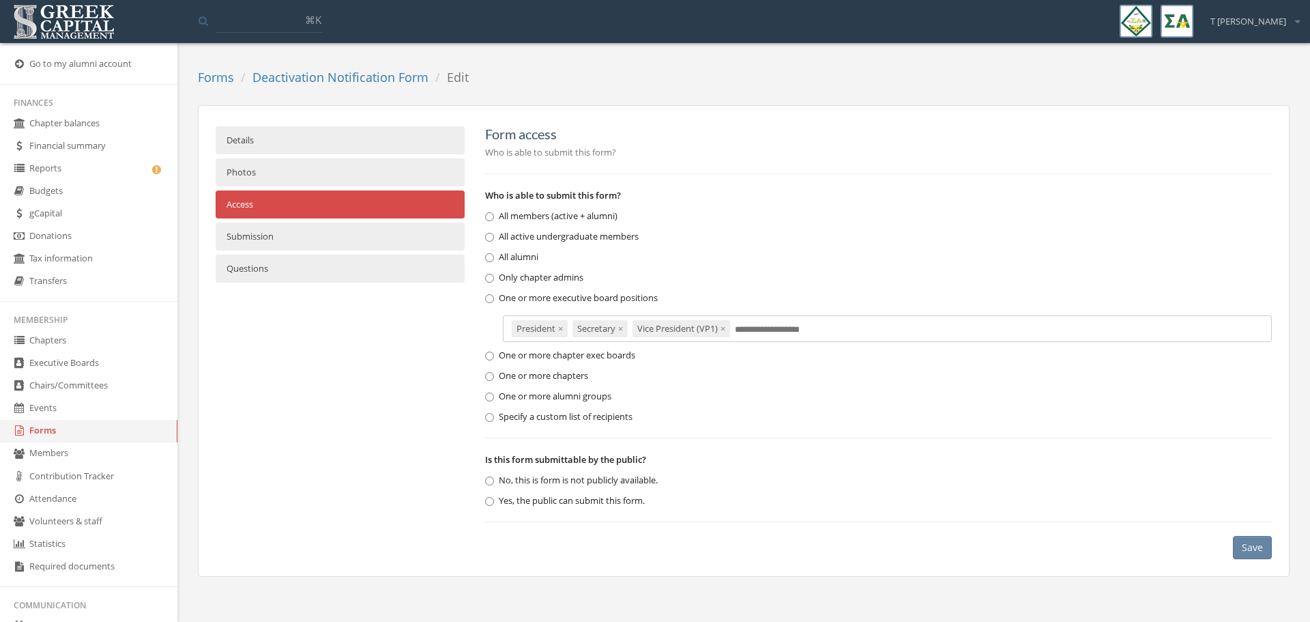
click at [1260, 540] on button "Save" at bounding box center [1252, 547] width 39 height 23
click at [226, 76] on link "Forms" at bounding box center [216, 77] width 36 height 16
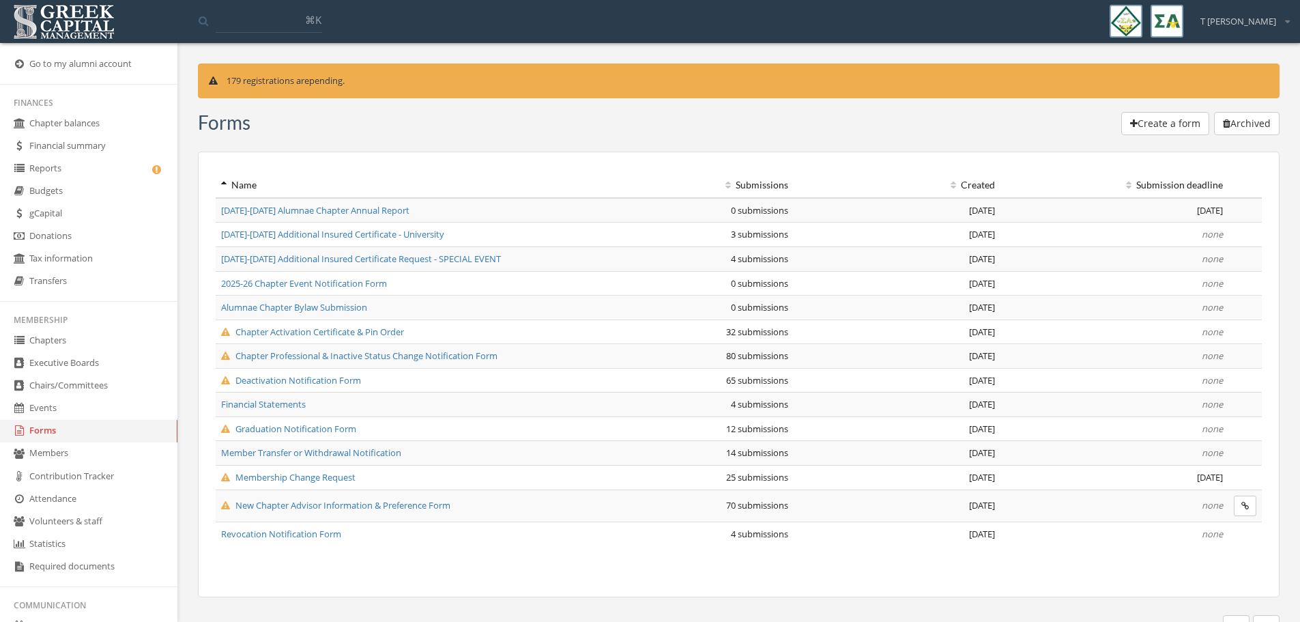
click at [62, 173] on link "Reports" at bounding box center [88, 169] width 177 height 23
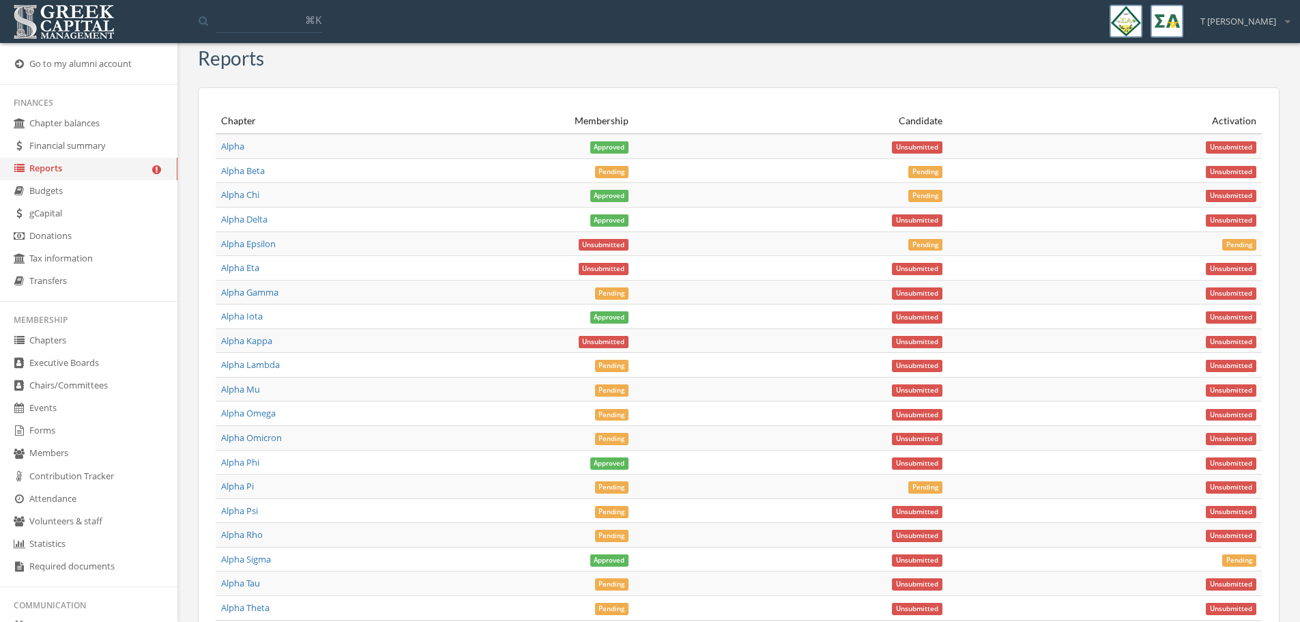
scroll to position [4640, 0]
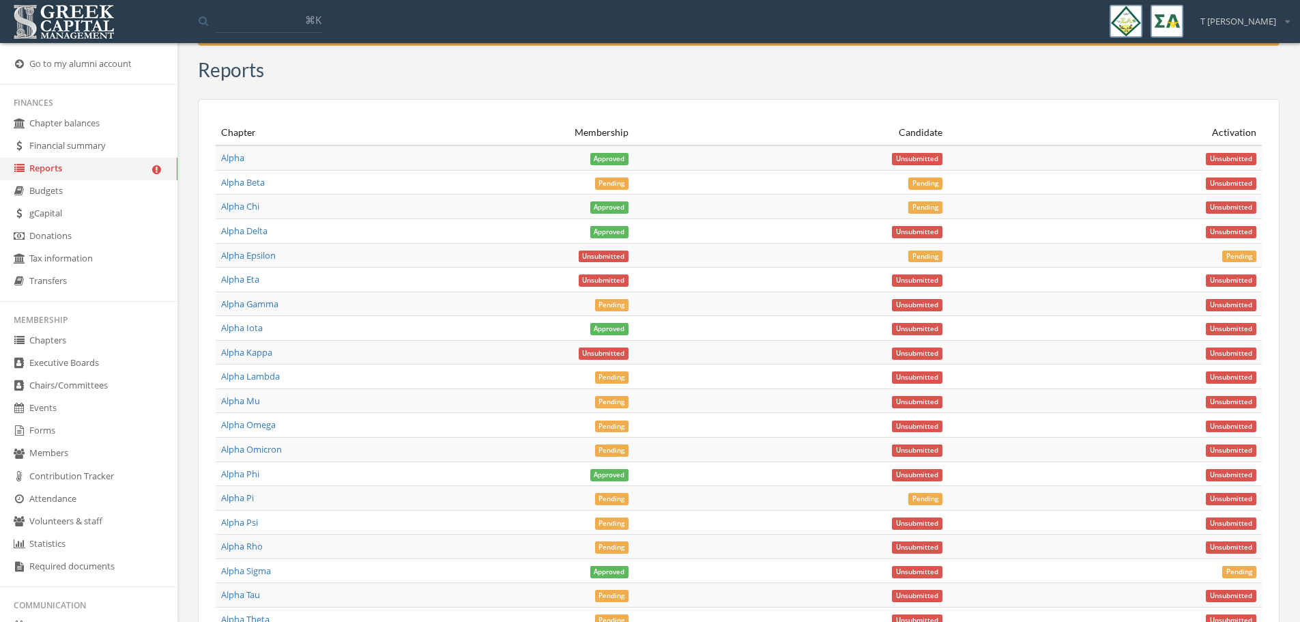
click at [608, 182] on span "Pending" at bounding box center [612, 183] width 34 height 12
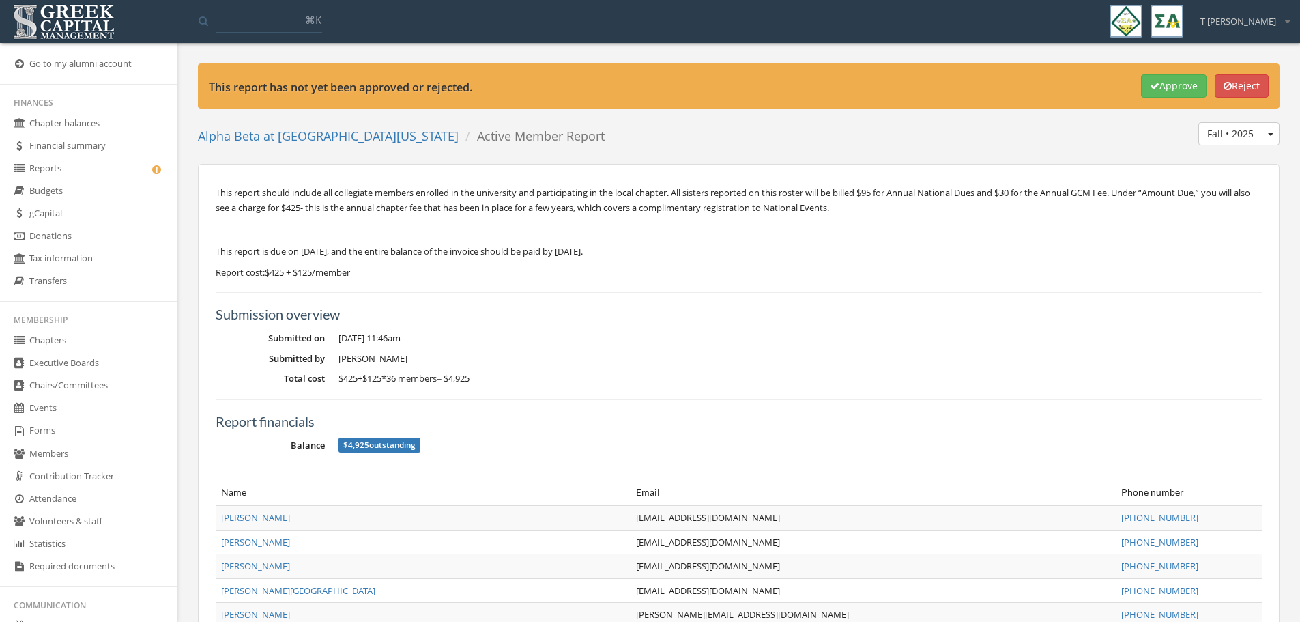
click at [1159, 80] on button "Approve" at bounding box center [1174, 85] width 66 height 23
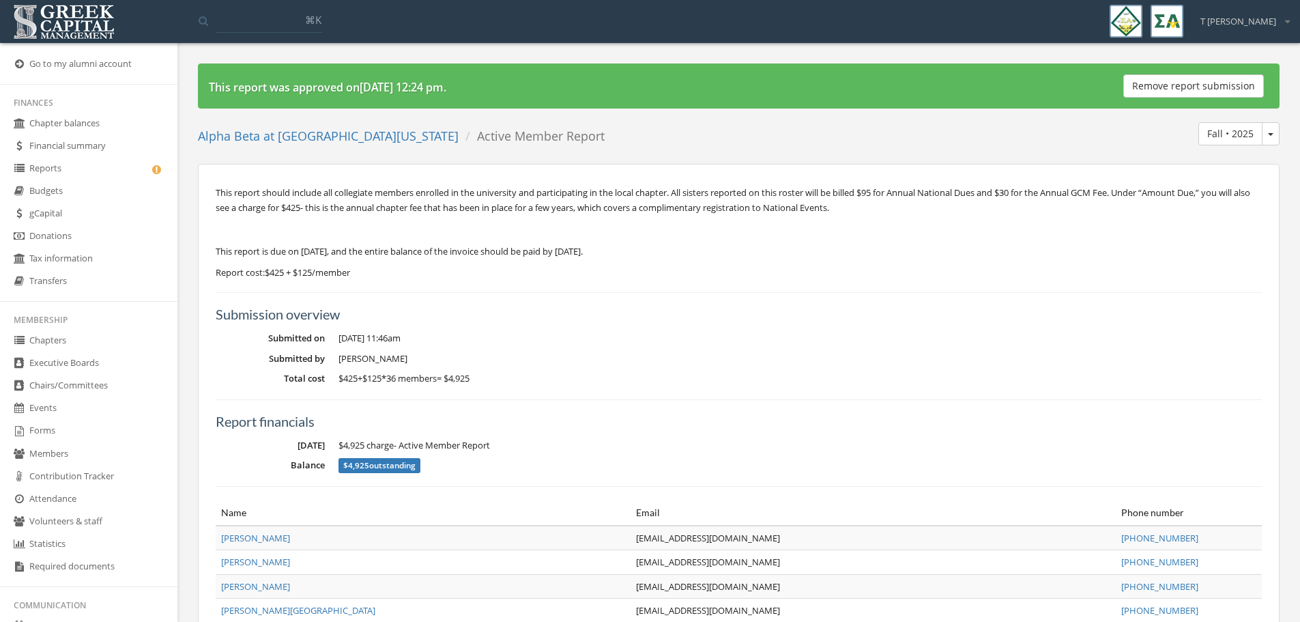
click at [52, 171] on link "Reports" at bounding box center [88, 169] width 177 height 23
